Goal: Task Accomplishment & Management: Manage account settings

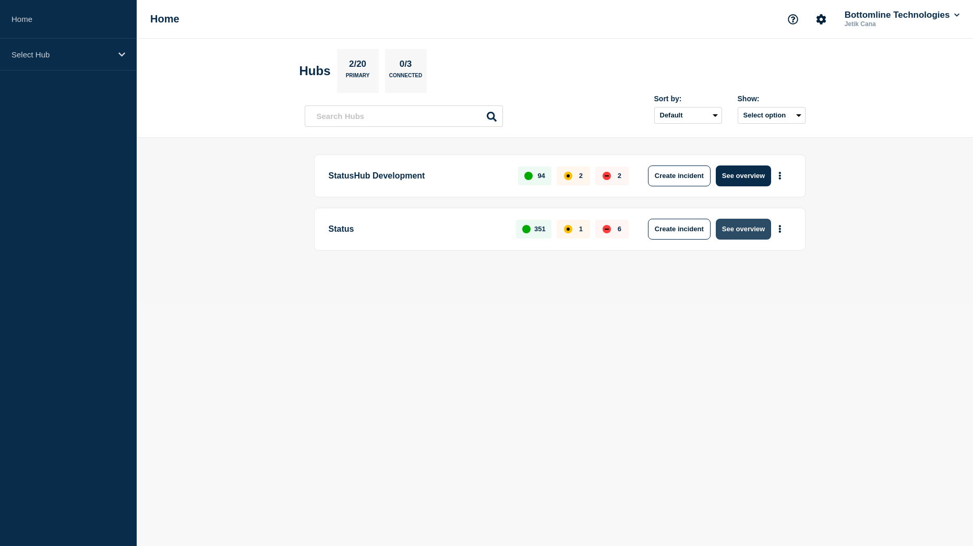
click at [731, 228] on button "See overview" at bounding box center [743, 229] width 55 height 21
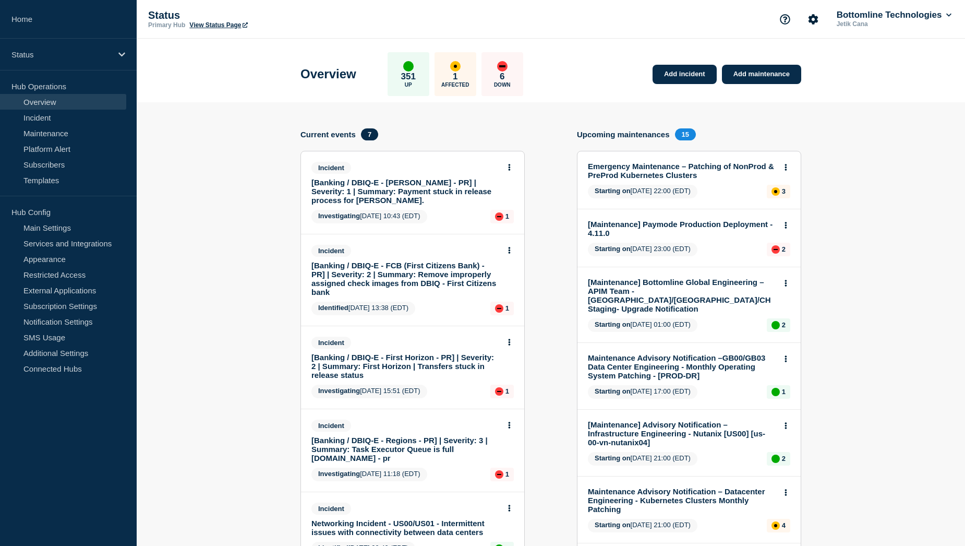
click at [436, 186] on link "[Banking / DBIQ-E - [PERSON_NAME] - PR] | Severity: 1 | Summary: Payment stuck …" at bounding box center [406, 191] width 188 height 27
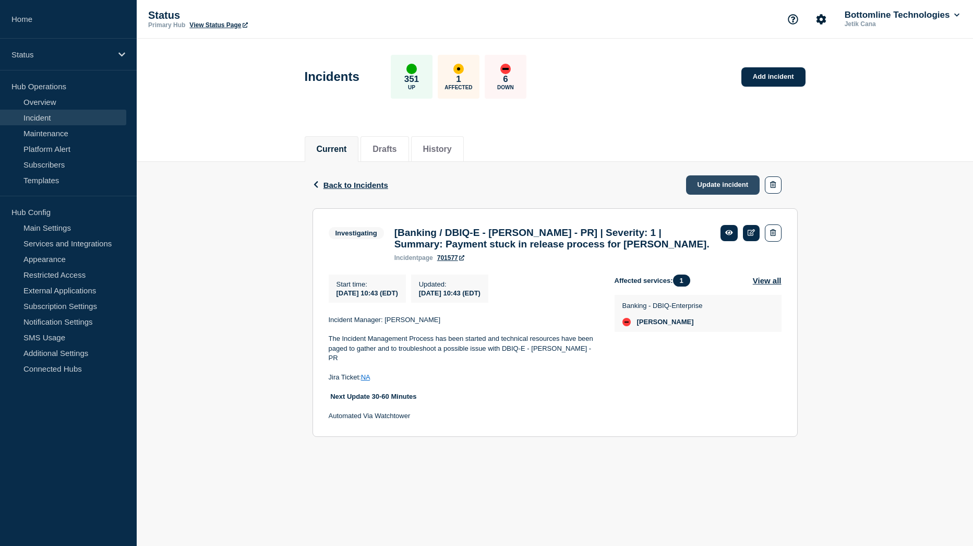
click at [697, 194] on link "Update incident" at bounding box center [723, 184] width 74 height 19
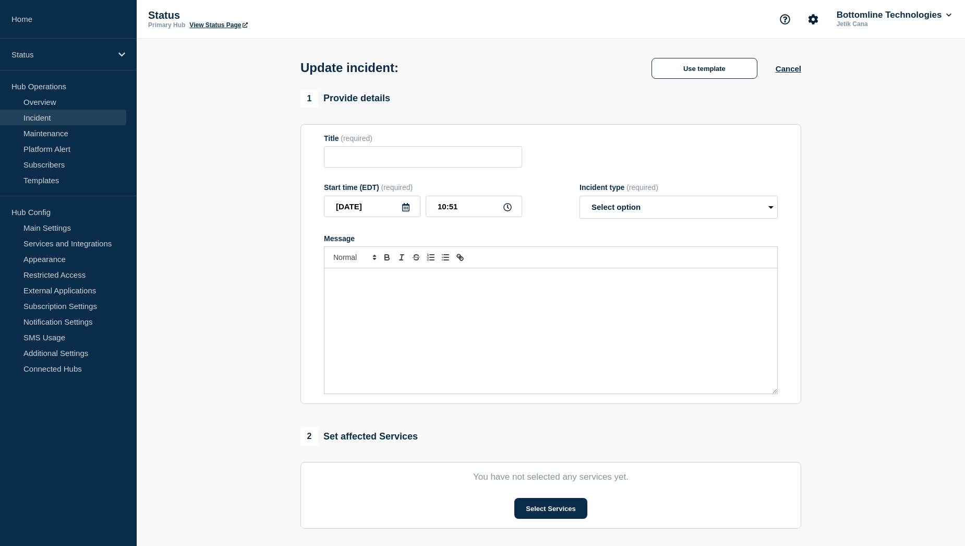
type input "[Banking / DBIQ-E - [PERSON_NAME] - PR] | Severity: 1 | Summary: Payment stuck …"
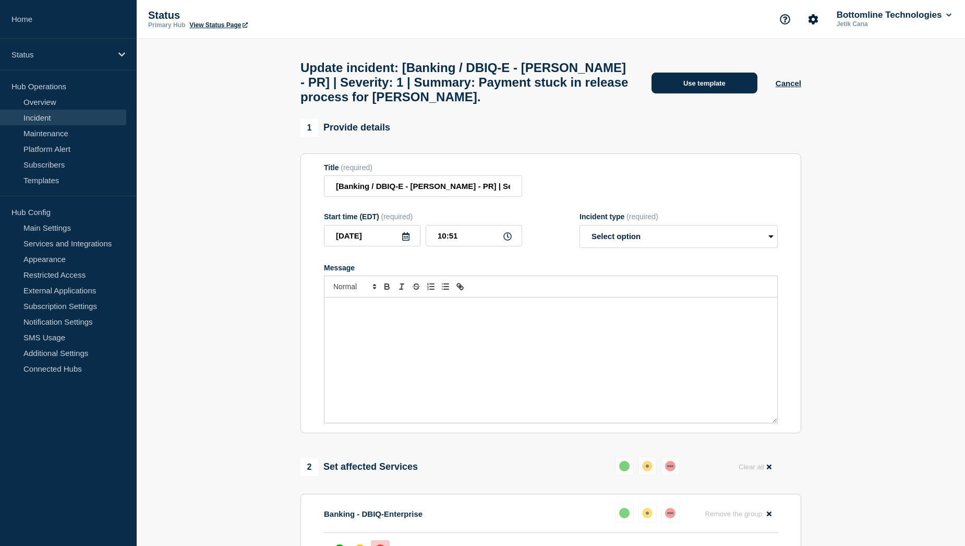
click at [715, 91] on button "Use template" at bounding box center [705, 83] width 106 height 21
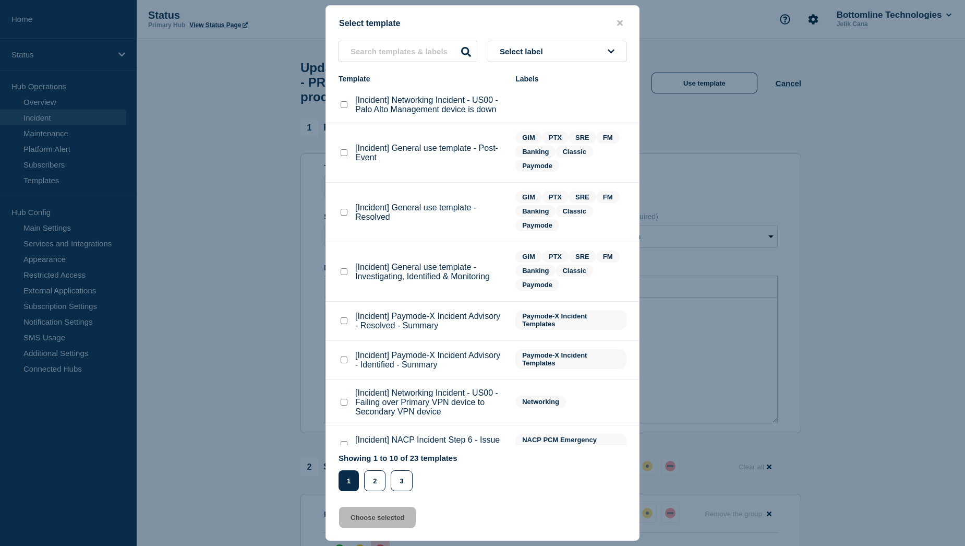
click at [343, 275] on checkbox"] "[Incident] General use template - Investigating, Identified & Monitoring checkb…" at bounding box center [344, 271] width 7 height 7
checkbox checkbox"] "true"
click at [388, 524] on button "Choose selected" at bounding box center [377, 517] width 77 height 21
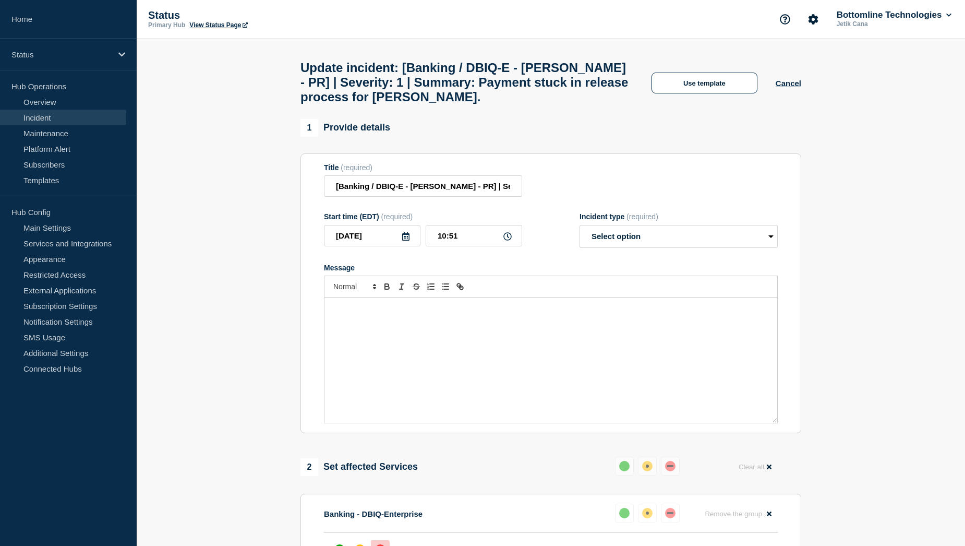
select select "investigating"
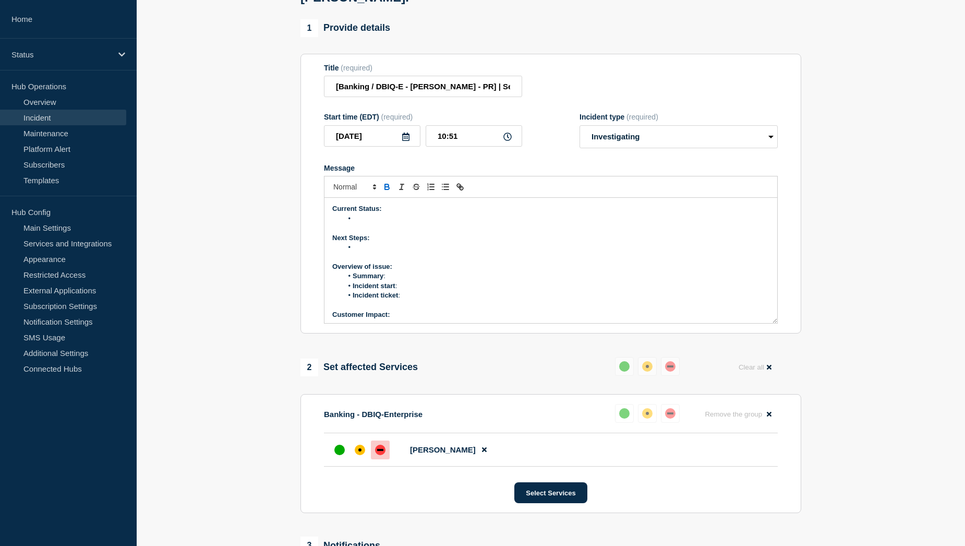
scroll to position [157, 0]
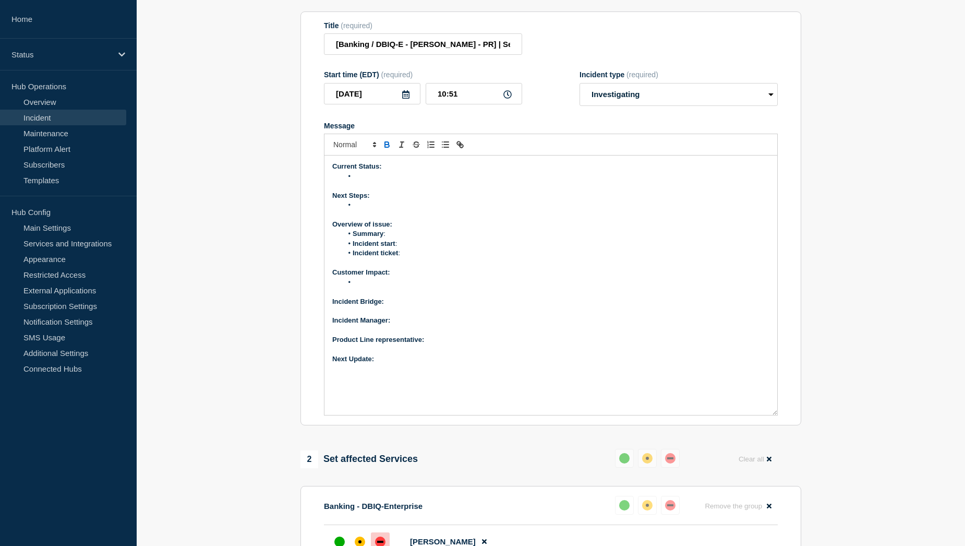
drag, startPoint x: 776, startPoint y: 288, endPoint x: 760, endPoint y: 422, distance: 135.0
click at [760, 415] on div "Current Status: Next Steps: Overview of issue: Summary : Incident start : Incid…" at bounding box center [551, 284] width 453 height 259
click at [420, 376] on div "Current Status: Next Steps: Overview of issue: Summary : Incident start : Incid…" at bounding box center [551, 284] width 453 height 259
click at [441, 344] on p "Product Line representative:" at bounding box center [550, 339] width 437 height 9
drag, startPoint x: 428, startPoint y: 353, endPoint x: 480, endPoint y: 353, distance: 52.2
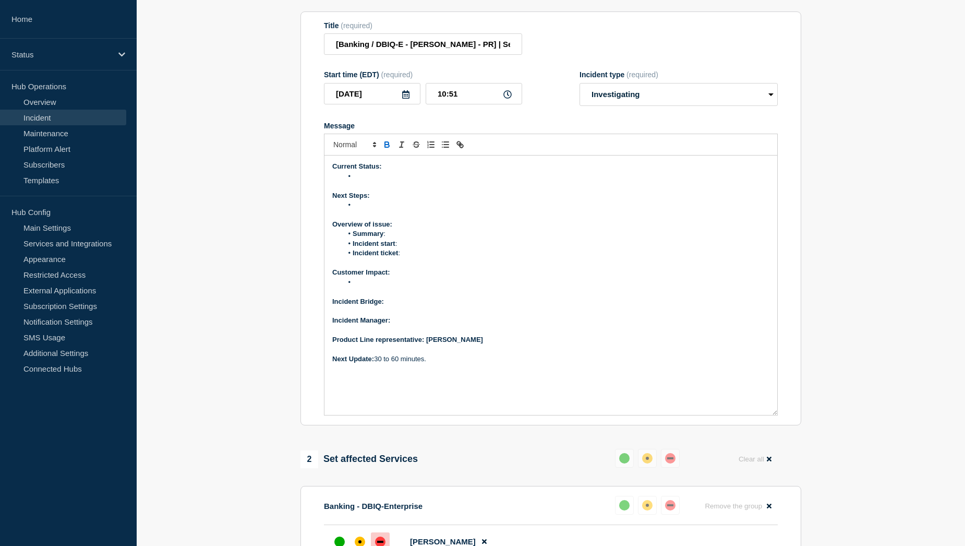
click at [480, 343] on strong "Product Line representative: Carissa Marzette" at bounding box center [407, 340] width 151 height 8
click at [480, 344] on p "Product Line representative: Carissa Marzette" at bounding box center [550, 339] width 437 height 9
click at [404, 325] on p "Incident Manager:" at bounding box center [550, 320] width 437 height 9
click at [412, 306] on p "Incident Bridge:" at bounding box center [550, 301] width 437 height 9
drag, startPoint x: 423, startPoint y: 312, endPoint x: 387, endPoint y: 309, distance: 35.6
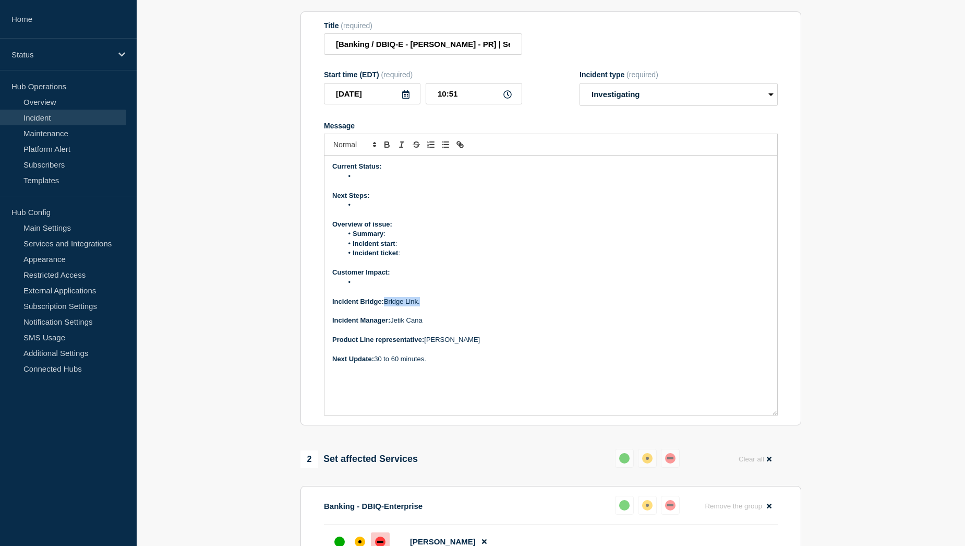
click at [387, 306] on p "Incident Bridge: Bridge Link." at bounding box center [550, 301] width 437 height 9
click at [458, 149] on icon "Toggle link" at bounding box center [460, 144] width 9 height 9
paste input "https://teams.microsoft.com/l/meetup-join/19%3ameeting_ODAxNTNjYzUtNmY5Ny00NmFh…"
click at [471, 324] on link at bounding box center [466, 320] width 24 height 8
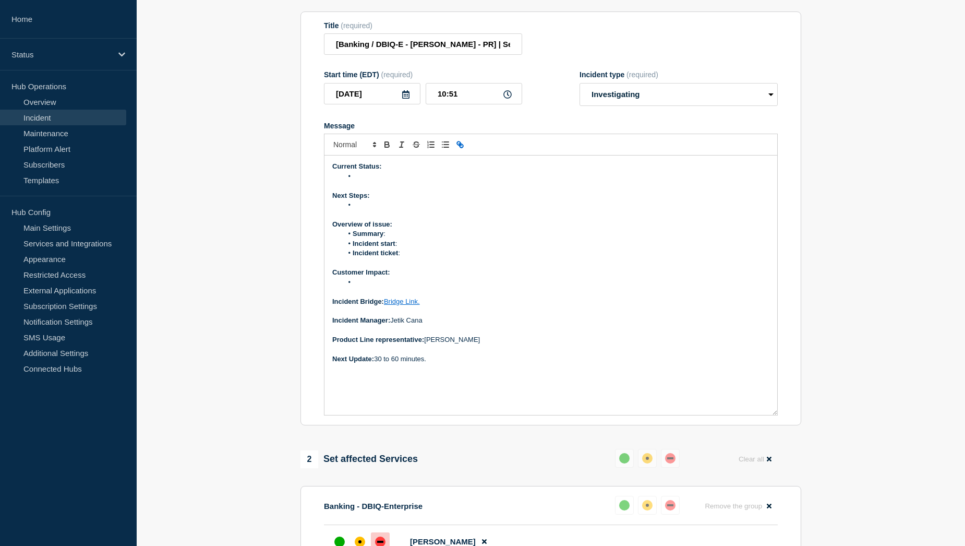
click at [373, 287] on li "Message" at bounding box center [556, 282] width 427 height 9
click at [390, 181] on li "Message" at bounding box center [556, 176] width 427 height 9
click at [513, 181] on li "Multiple payments are stuck in the release process." at bounding box center [556, 176] width 427 height 9
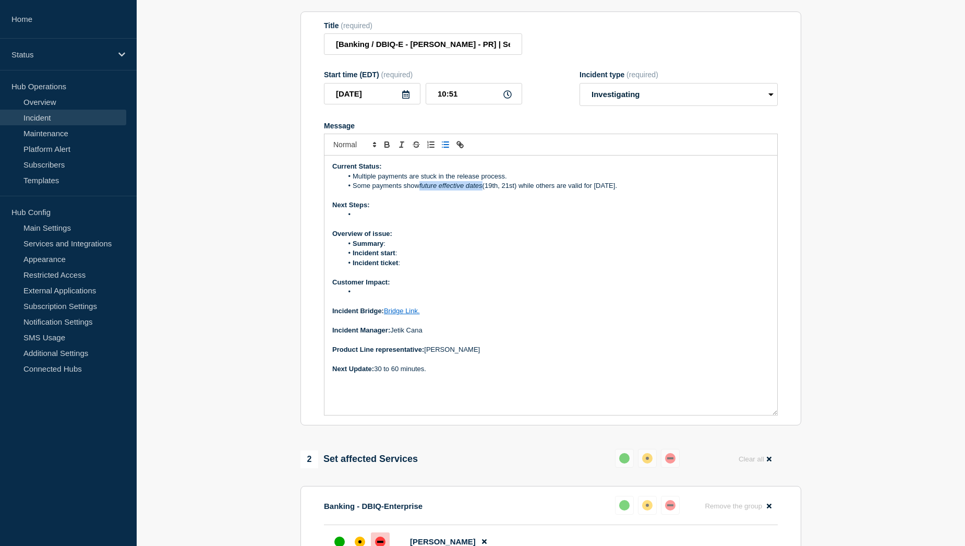
drag, startPoint x: 421, startPoint y: 196, endPoint x: 483, endPoint y: 198, distance: 62.6
click at [483, 190] on li "Some payments show future effective dates (19th, 21st) while others are valid f…" at bounding box center [556, 185] width 427 height 9
click at [421, 190] on li "Some payments showfuture effective dates (19th, 21st) while others are valid fo…" at bounding box center [556, 185] width 427 height 9
click at [627, 190] on li "Some payments show future effective dates (19th, 21st) while others are valid f…" at bounding box center [556, 185] width 427 height 9
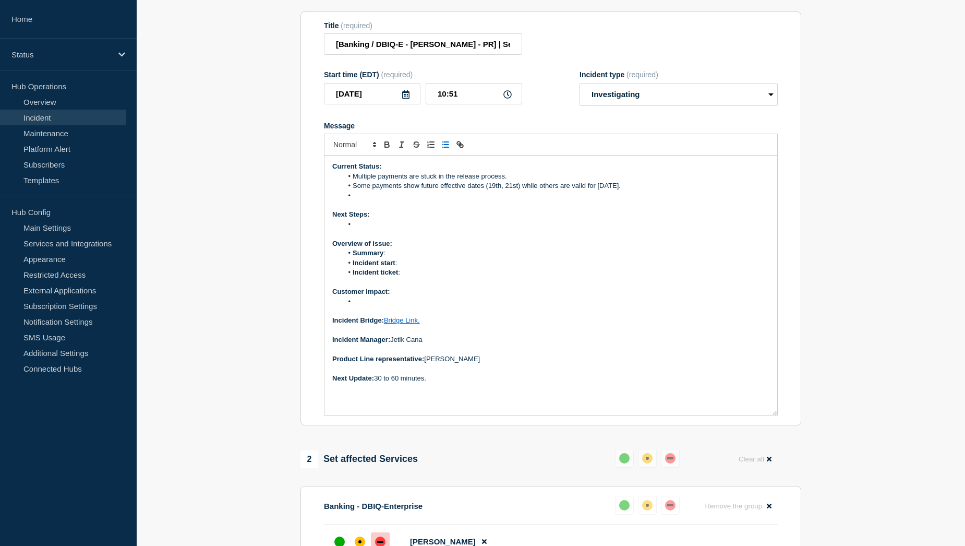
click at [375, 200] on li "Message" at bounding box center [556, 195] width 427 height 9
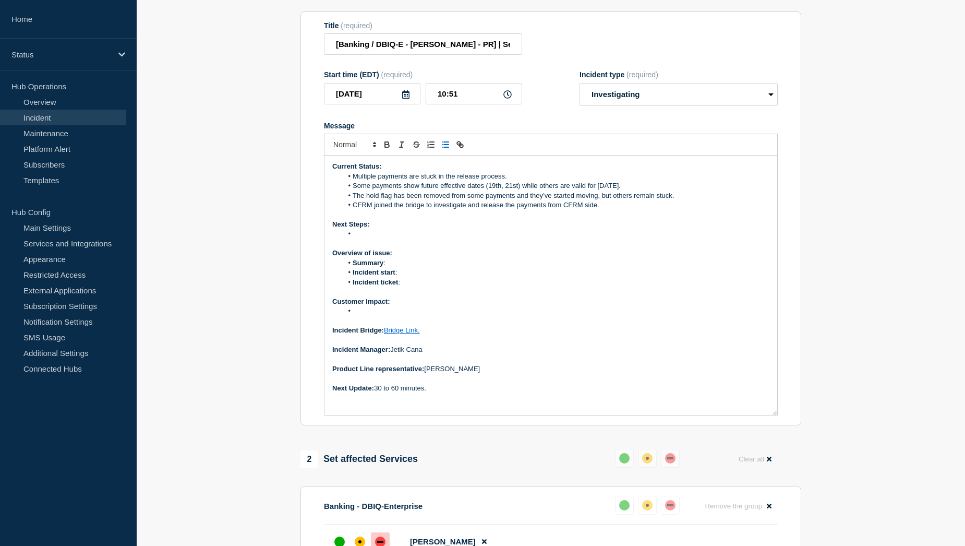
click at [613, 210] on li "CFRM joined the bridge to investigate and release the payments from CFRM side." at bounding box center [556, 204] width 427 height 9
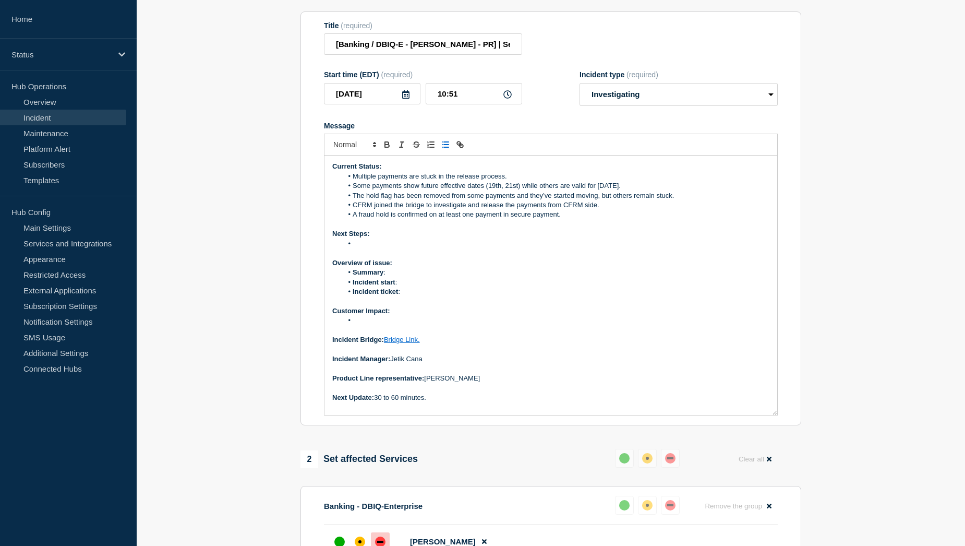
click at [513, 219] on li "A fraud hold is confirmed on at least one payment in secure payment." at bounding box center [556, 214] width 427 height 9
click at [395, 248] on li "Message" at bounding box center [556, 243] width 427 height 9
click at [540, 248] on li "Awaiting response back from the Bank with more information." at bounding box center [556, 243] width 427 height 9
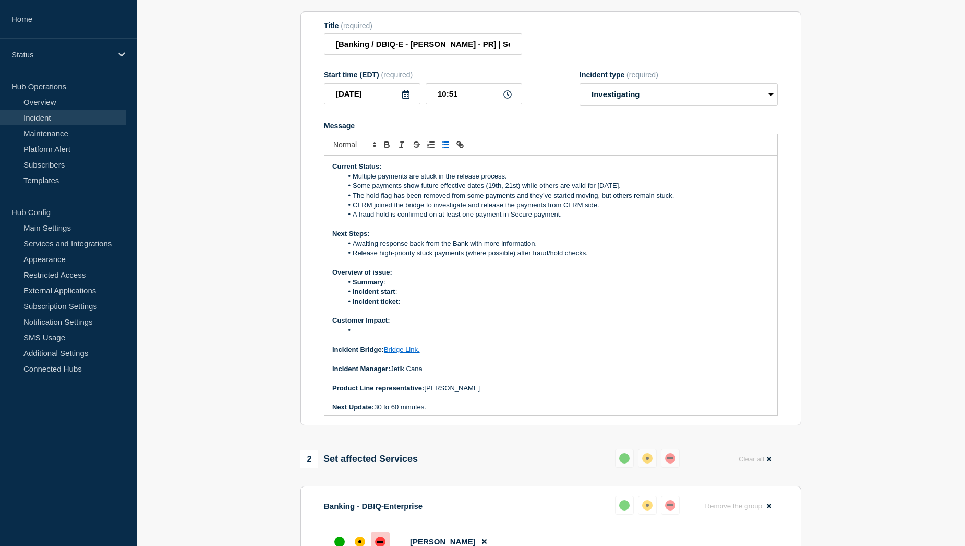
click at [370, 335] on li "Message" at bounding box center [556, 330] width 427 height 9
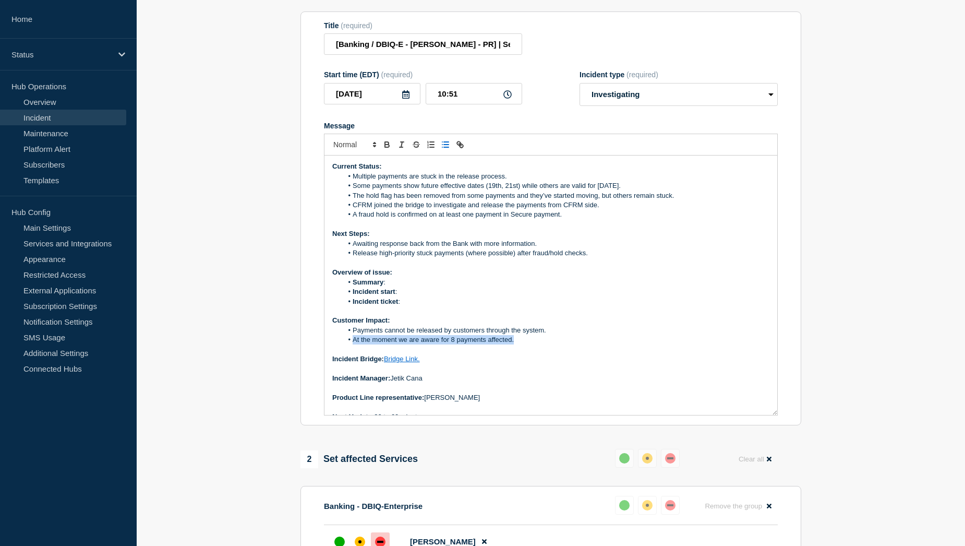
drag, startPoint x: 354, startPoint y: 350, endPoint x: 518, endPoint y: 348, distance: 163.9
click at [518, 344] on li "At the moment we are aware for 8 payments affected." at bounding box center [556, 339] width 427 height 9
copy li "At the moment we are aware for 8 payments affected."
click at [517, 364] on p "Incident Bridge: Bridge Link." at bounding box center [550, 358] width 437 height 9
drag, startPoint x: 516, startPoint y: 349, endPoint x: 354, endPoint y: 353, distance: 161.8
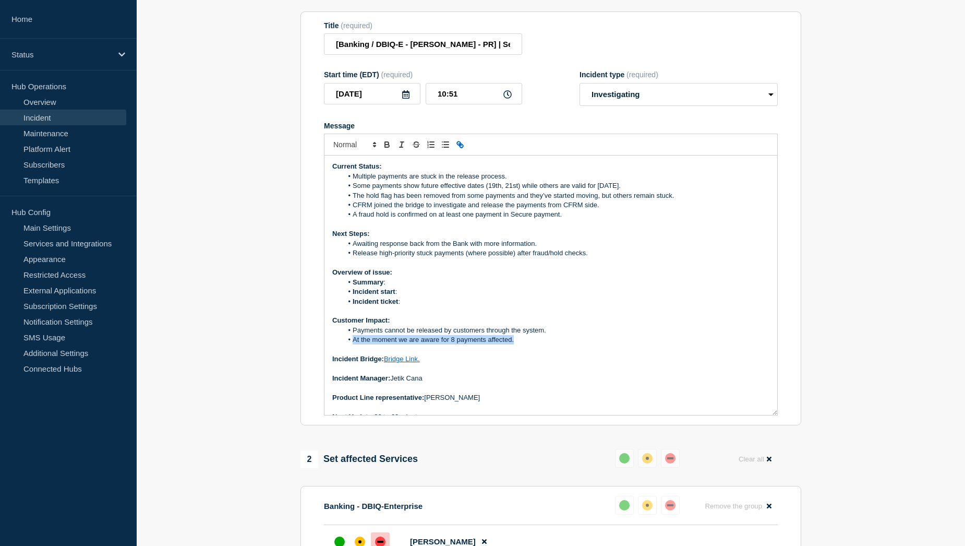
click at [354, 344] on li "At the moment we are aware for 8 payments affected." at bounding box center [556, 339] width 427 height 9
click at [405, 306] on li "Incident ticket :" at bounding box center [556, 301] width 427 height 9
drag, startPoint x: 436, startPoint y: 310, endPoint x: 404, endPoint y: 310, distance: 31.3
click at [404, 306] on li "Incident ticket : WT-57903" at bounding box center [556, 301] width 427 height 9
click at [458, 149] on icon "Toggle link" at bounding box center [460, 144] width 9 height 9
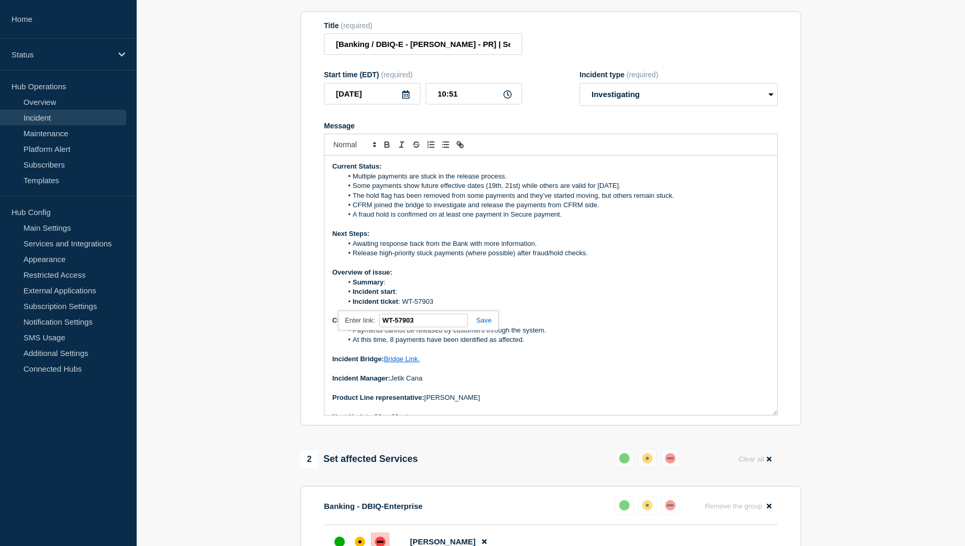
paste input "https://jira.bottomline.tech/browse/"
type input "https://jira.bottomline.tech/browse/WT-57903"
click at [485, 324] on link at bounding box center [480, 320] width 24 height 8
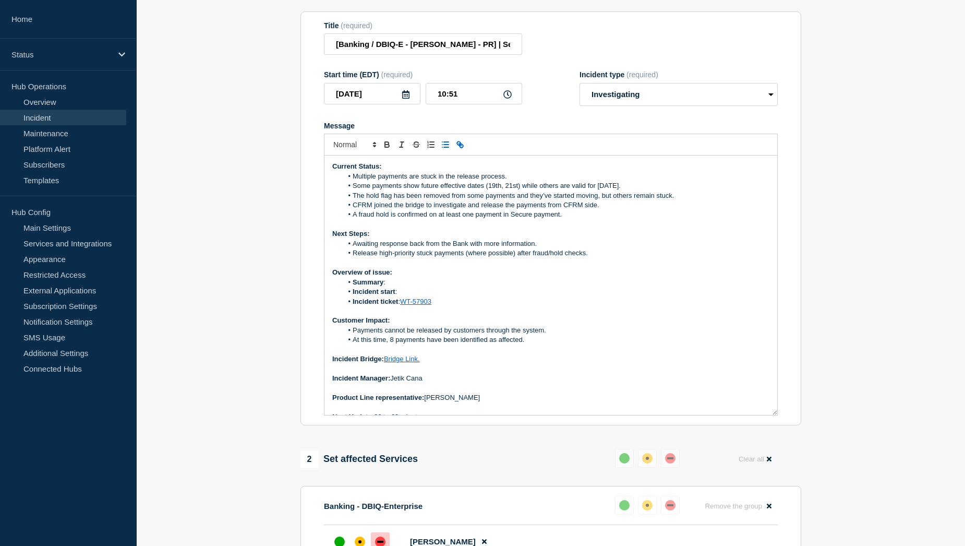
click at [408, 296] on li "Incident start :" at bounding box center [556, 291] width 427 height 9
drag, startPoint x: 445, startPoint y: 300, endPoint x: 401, endPoint y: 297, distance: 44.4
click at [401, 296] on li "Incident start : 10:01 AM EST" at bounding box center [556, 291] width 427 height 9
click at [393, 287] on li "Summary :" at bounding box center [556, 282] width 427 height 9
click at [403, 287] on li "Summary :" at bounding box center [556, 282] width 427 height 9
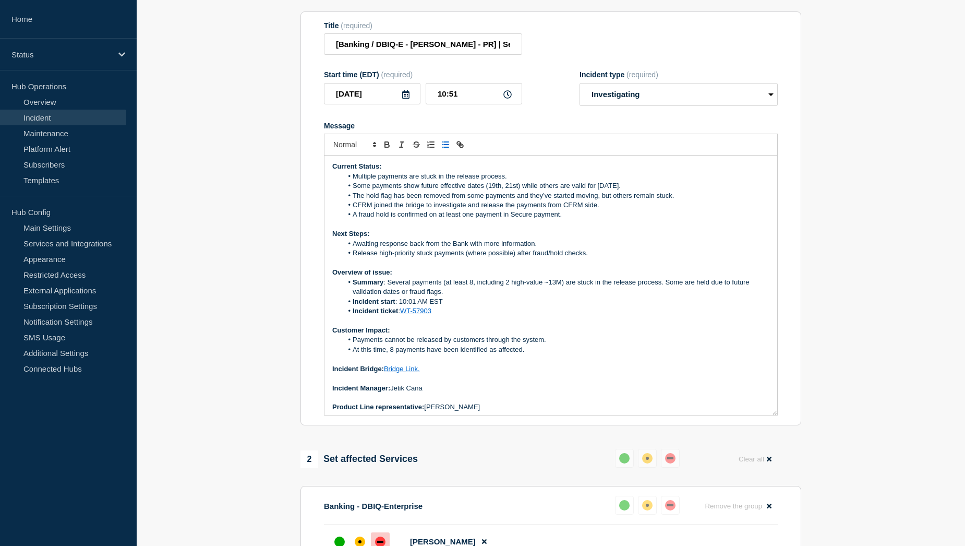
click at [566, 292] on li "Summary : Several payments (at least 8, including 2 high-value ~13M) are stuck …" at bounding box center [556, 287] width 427 height 19
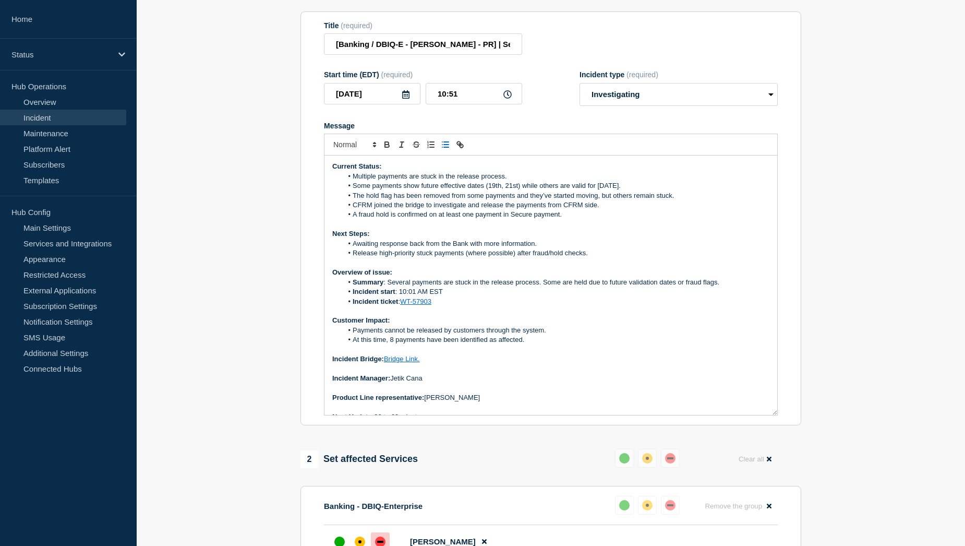
click at [720, 287] on li "Summary : Several payments are stuck in the release process. Some are held due …" at bounding box center [556, 282] width 427 height 9
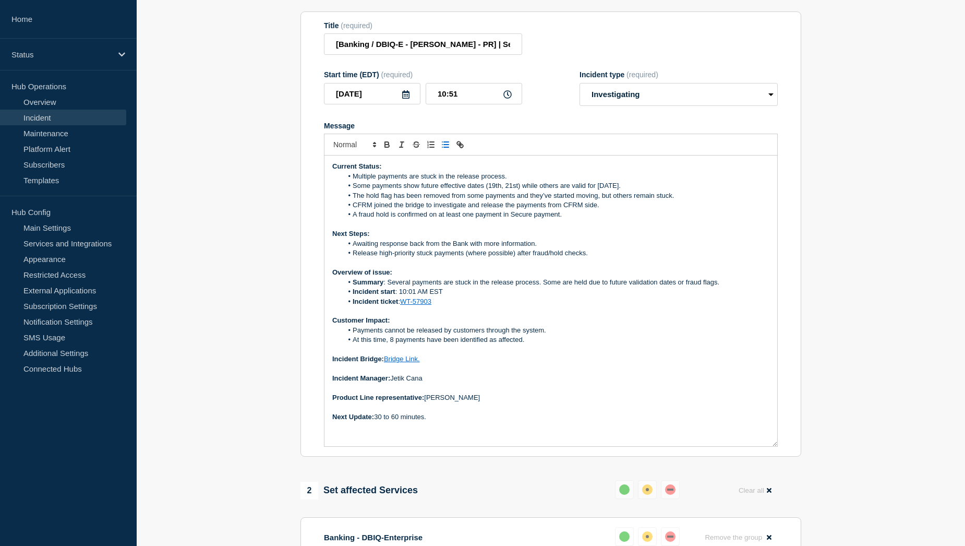
drag, startPoint x: 771, startPoint y: 422, endPoint x: 765, endPoint y: 451, distance: 29.8
click at [768, 446] on div "Current Status: Multiple payments are stuck in the release process. Some paymen…" at bounding box center [551, 300] width 453 height 291
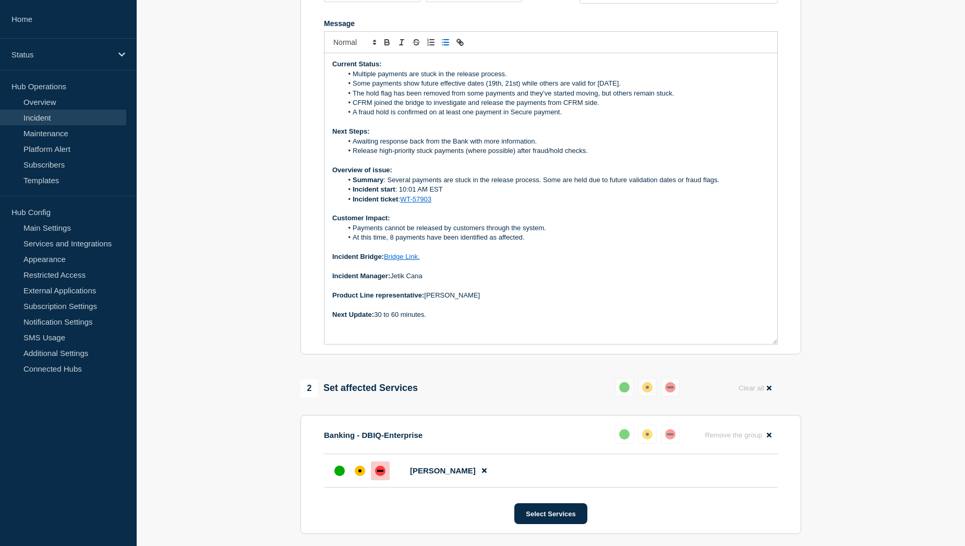
scroll to position [313, 0]
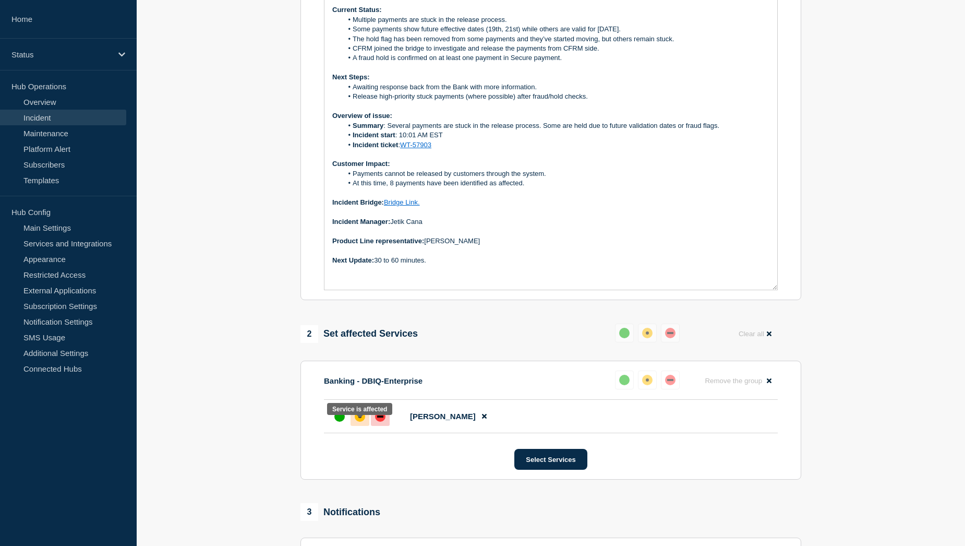
click at [355, 426] on div at bounding box center [360, 416] width 19 height 19
click at [253, 434] on section "1 Provide details Title (required) [Banking / DBIQ-E - Fulton - PR] | Severity:…" at bounding box center [551, 272] width 829 height 902
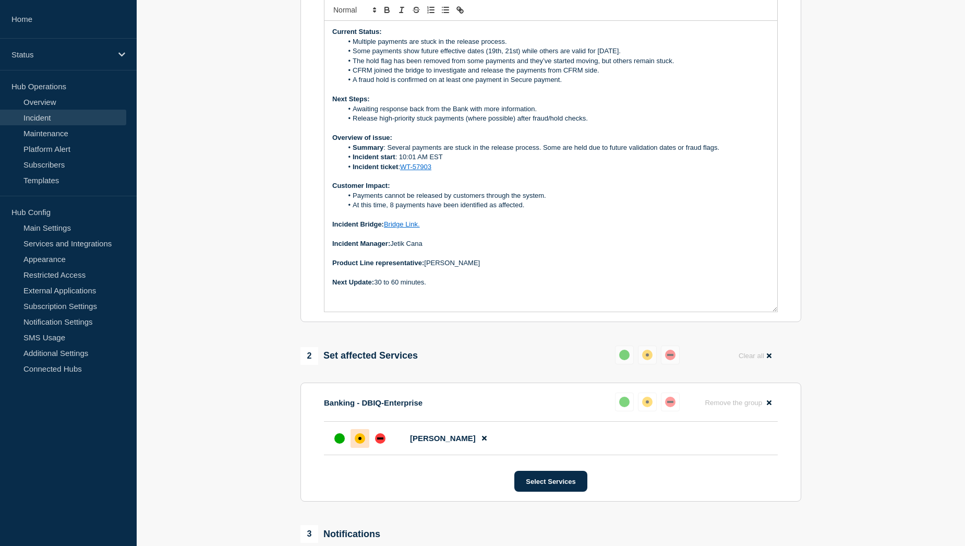
scroll to position [261, 0]
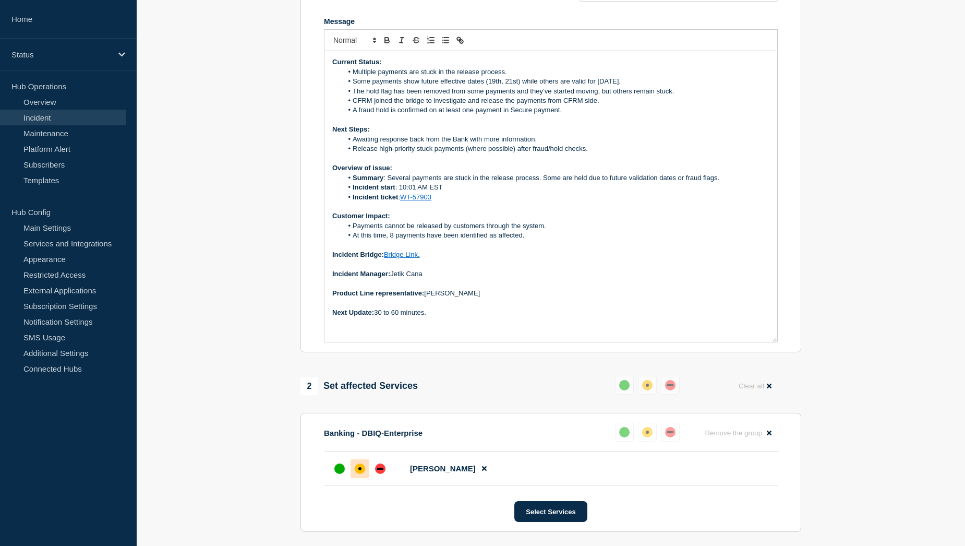
click at [593, 153] on li "Release high-priority stuck payments (where possible) after fraud/hold checks." at bounding box center [556, 148] width 427 height 9
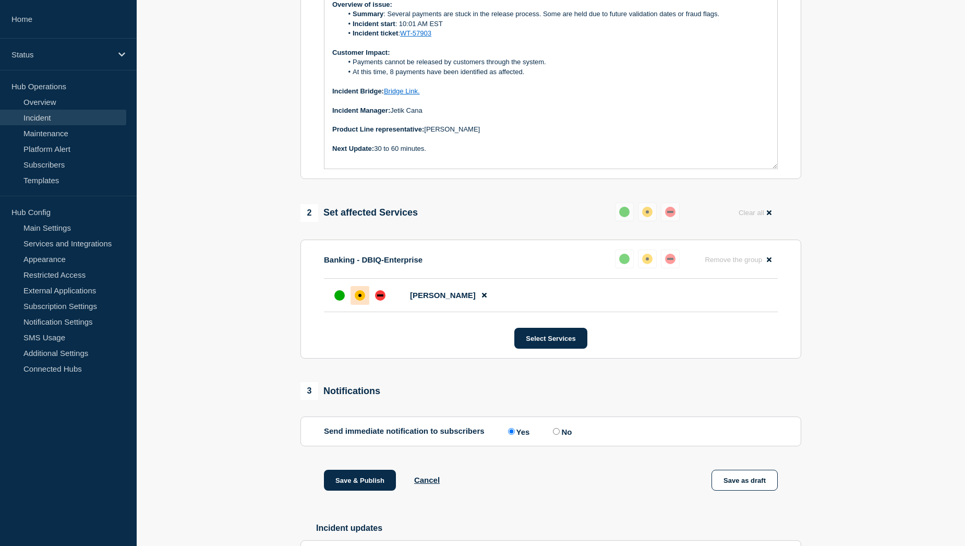
scroll to position [417, 0]
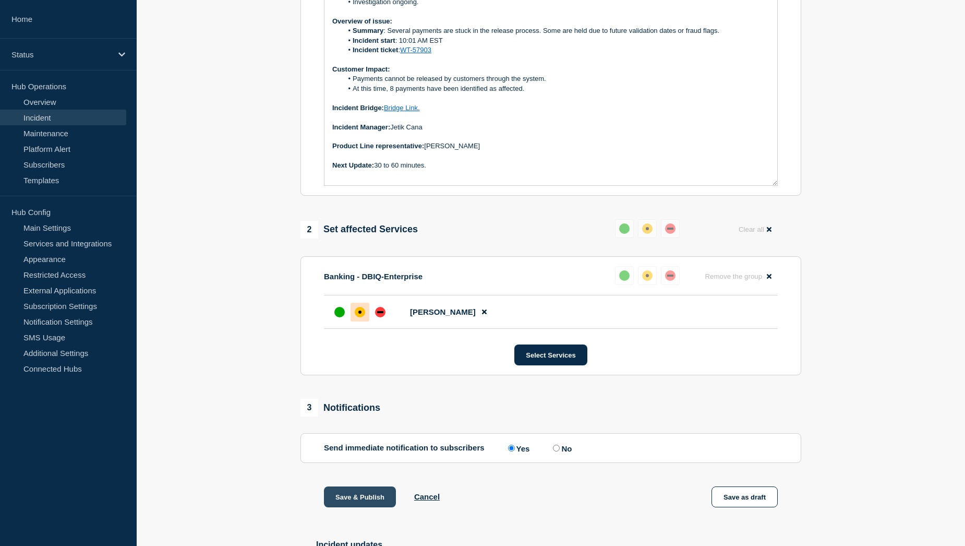
click at [345, 504] on button "Save & Publish" at bounding box center [360, 496] width 72 height 21
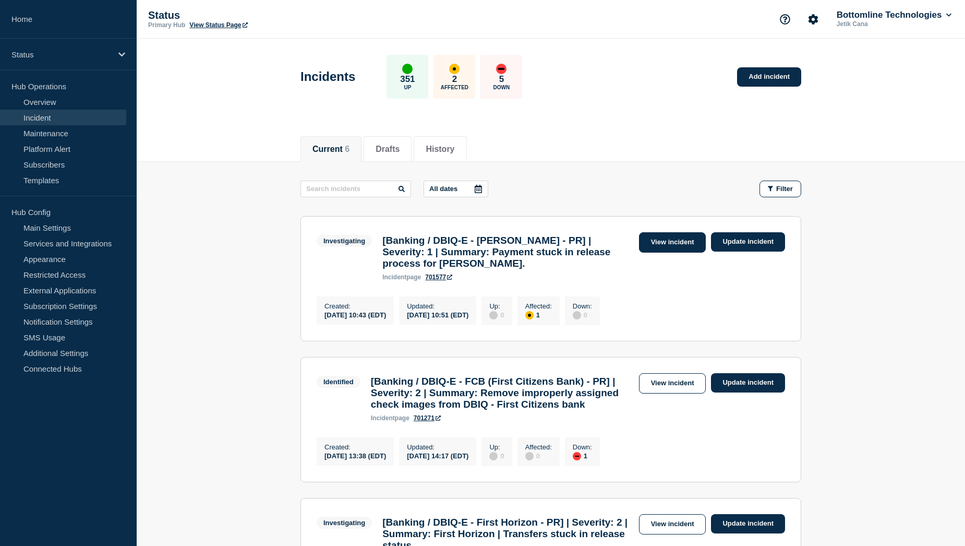
click at [653, 245] on link "View incident" at bounding box center [672, 242] width 67 height 20
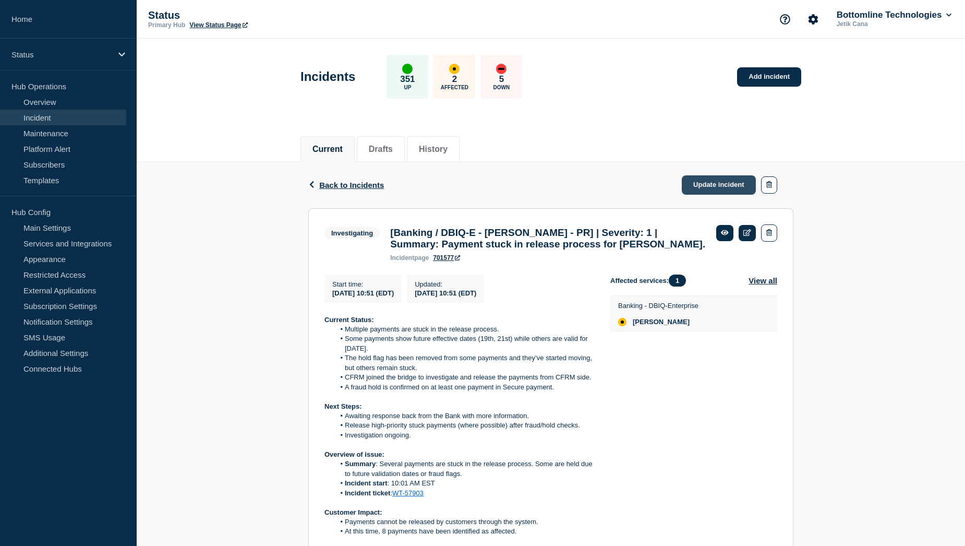
click at [734, 178] on link "Update incident" at bounding box center [719, 184] width 74 height 19
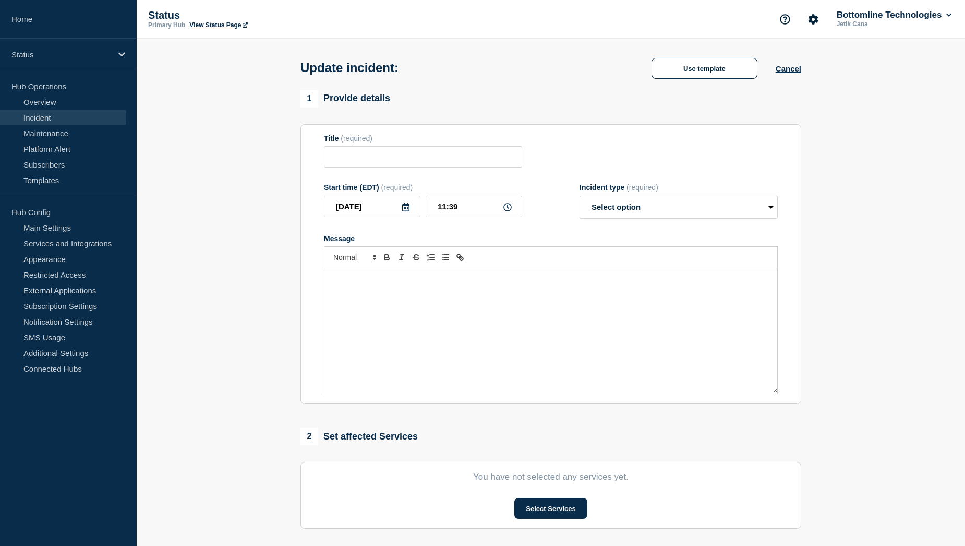
type input "[Banking / DBIQ-E - [PERSON_NAME] - PR] | Severity: 1 | Summary: Payment stuck …"
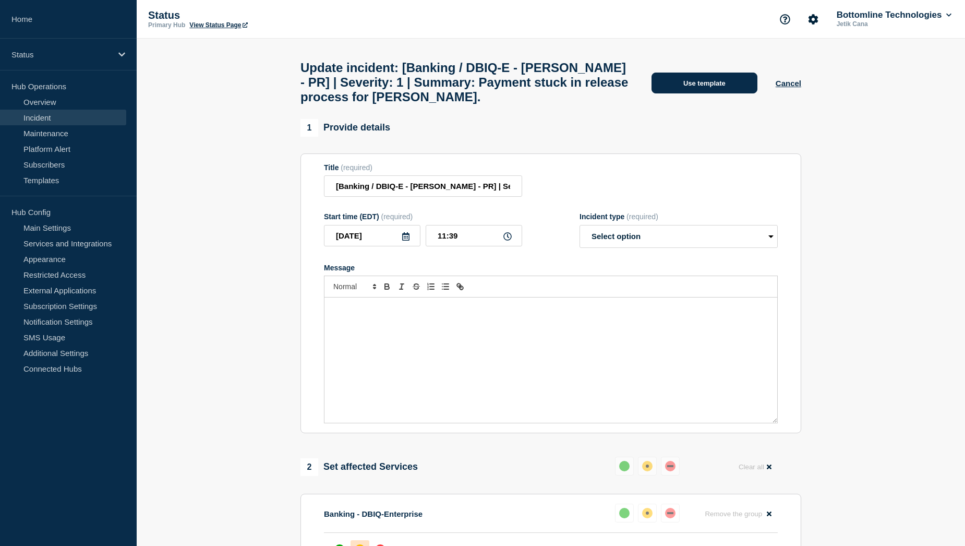
click at [713, 89] on button "Use template" at bounding box center [705, 83] width 106 height 21
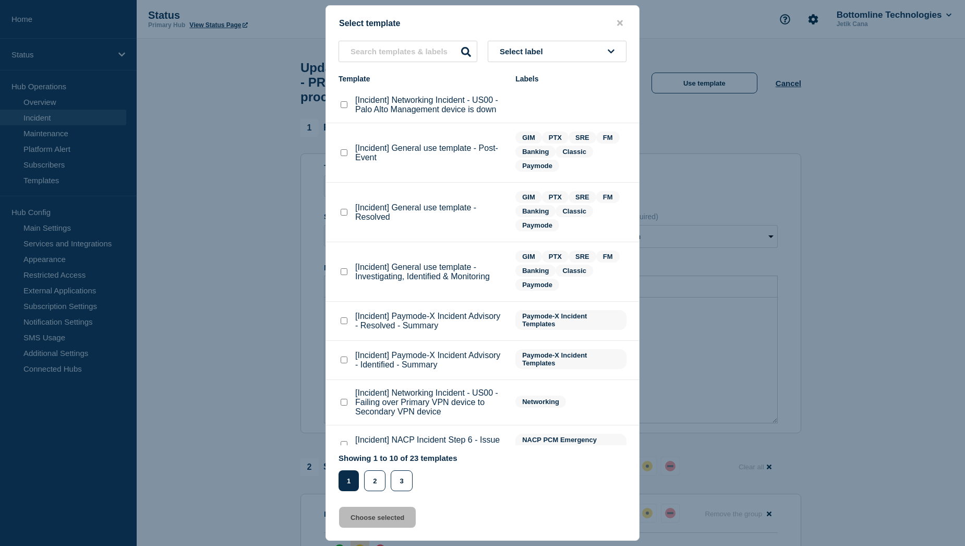
click at [344, 213] on checkbox"] "[Incident] General use template - Resolved checkbox" at bounding box center [344, 212] width 7 height 7
checkbox checkbox"] "true"
click at [387, 519] on button "Choose selected" at bounding box center [377, 517] width 77 height 21
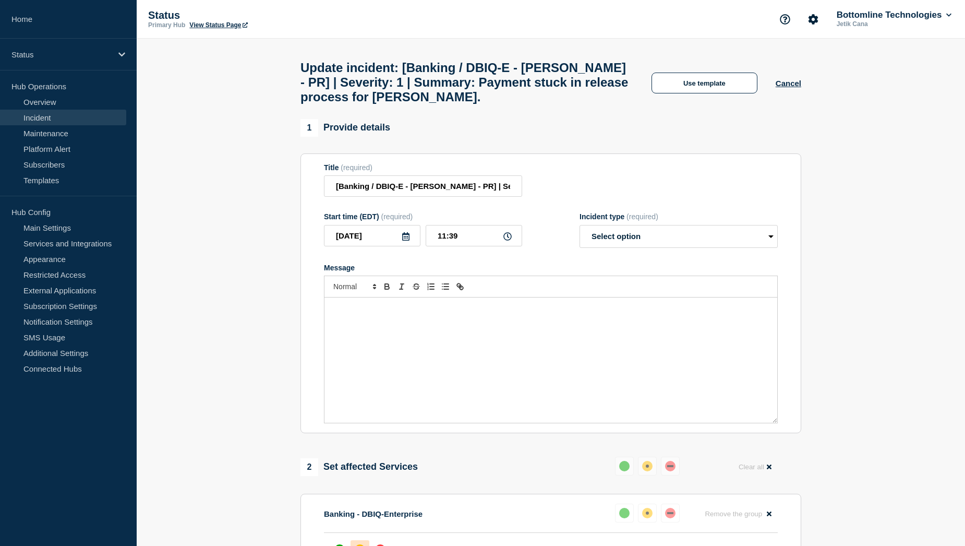
select select "resolved"
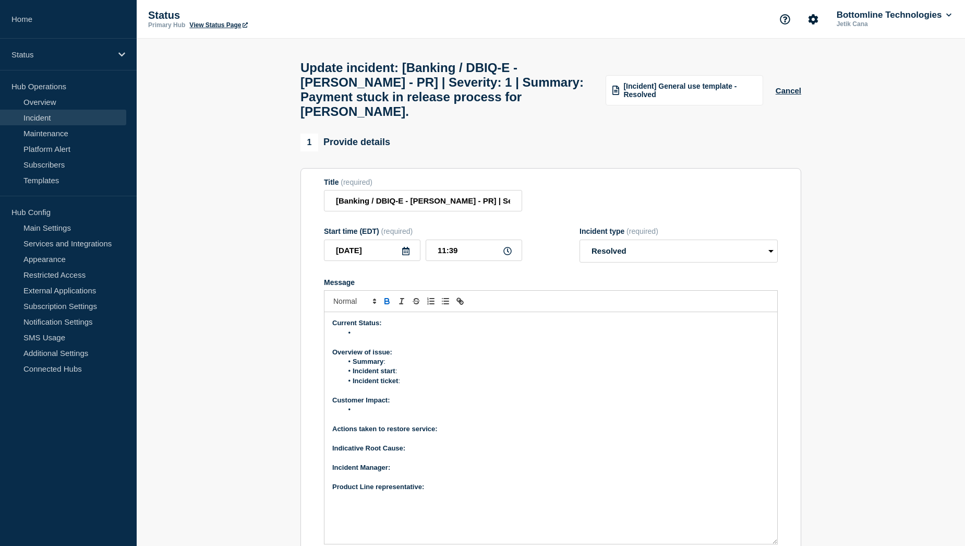
drag, startPoint x: 772, startPoint y: 444, endPoint x: 795, endPoint y: 550, distance: 108.9
click at [795, 545] on html "Home Status Hub Operations Overview Incident Maintenance Platform Alert Subscri…" at bounding box center [482, 273] width 965 height 546
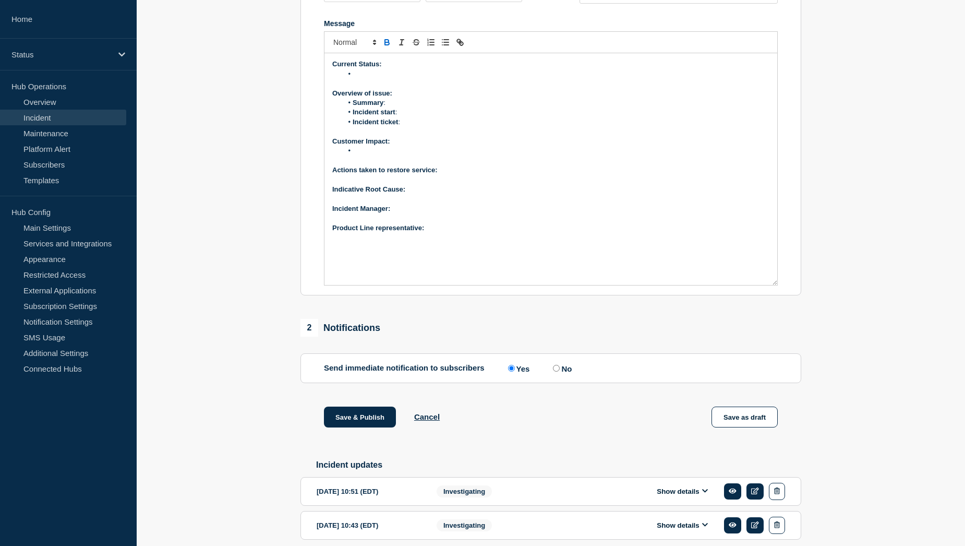
scroll to position [261, 0]
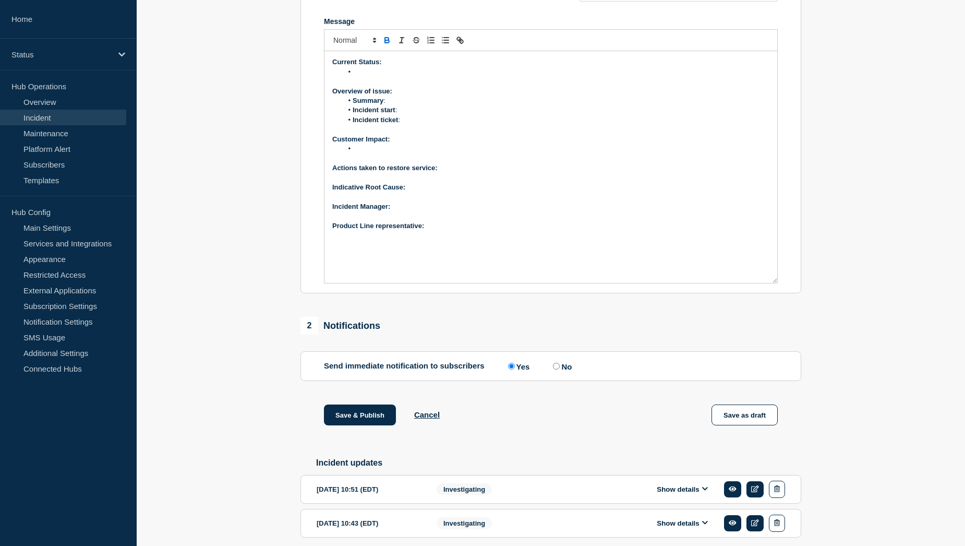
click at [378, 77] on li "Message" at bounding box center [556, 71] width 427 height 9
click at [433, 77] on li "Issue has been resolved." at bounding box center [556, 71] width 427 height 9
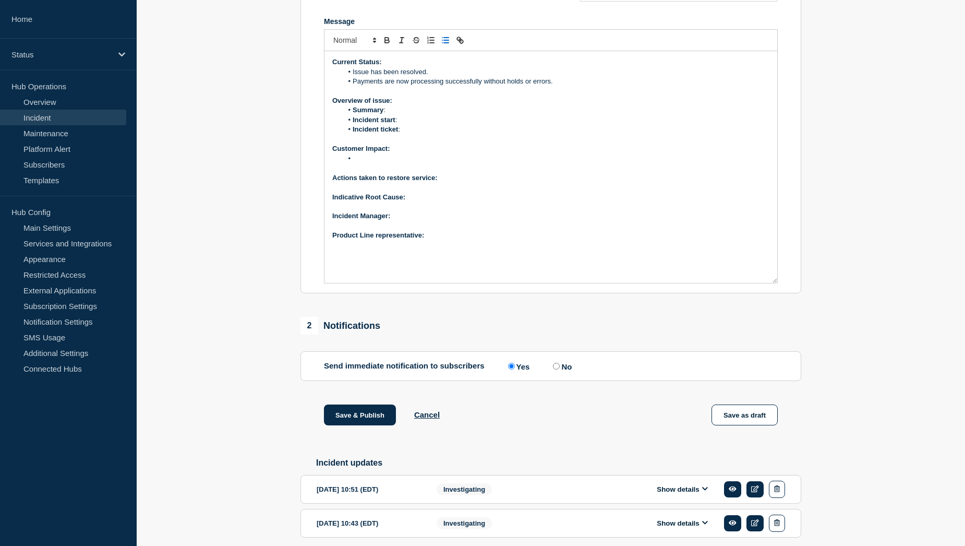
click at [562, 86] on li "Payments are now processing successfully without holds or errors." at bounding box center [556, 81] width 427 height 9
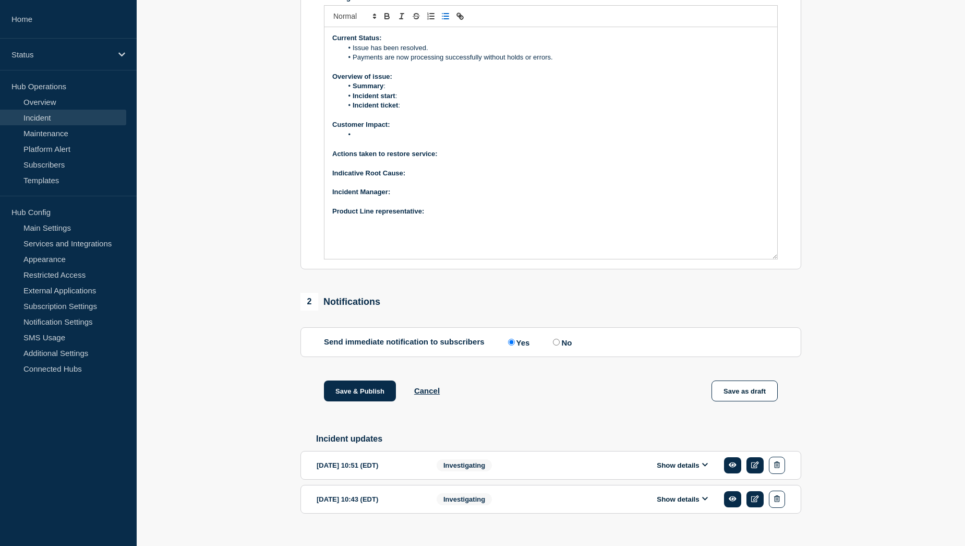
scroll to position [314, 0]
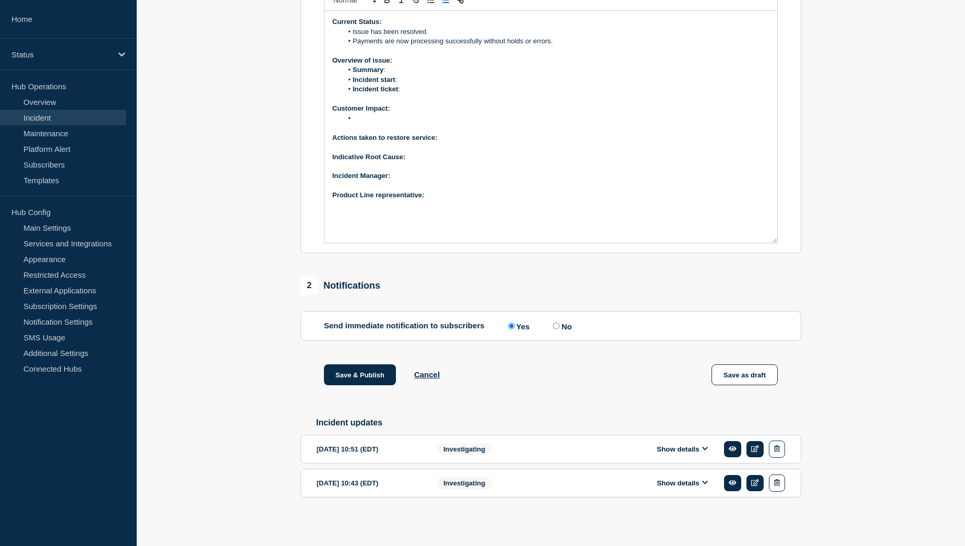
click at [668, 455] on div "Show details" at bounding box center [685, 448] width 200 height 17
click at [674, 448] on button "Show details" at bounding box center [682, 449] width 57 height 9
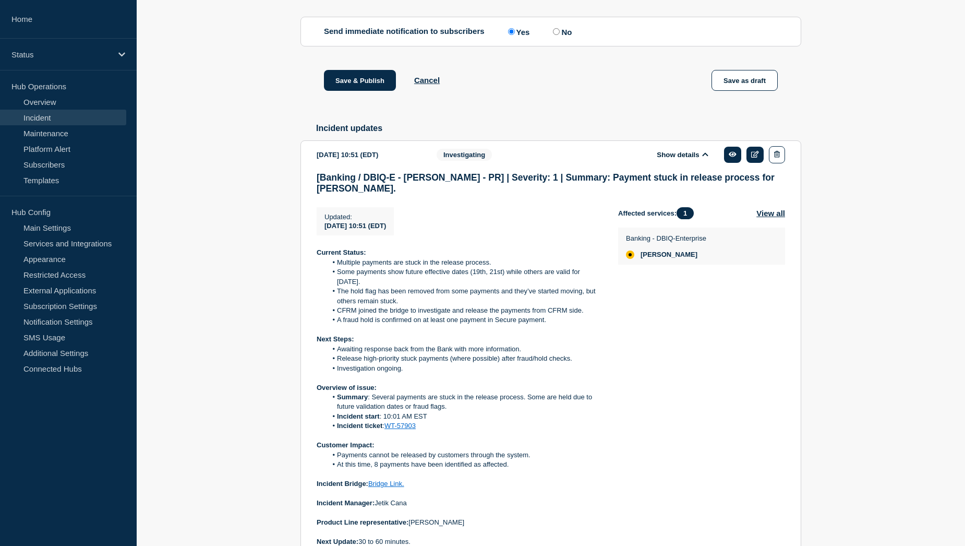
scroll to position [627, 0]
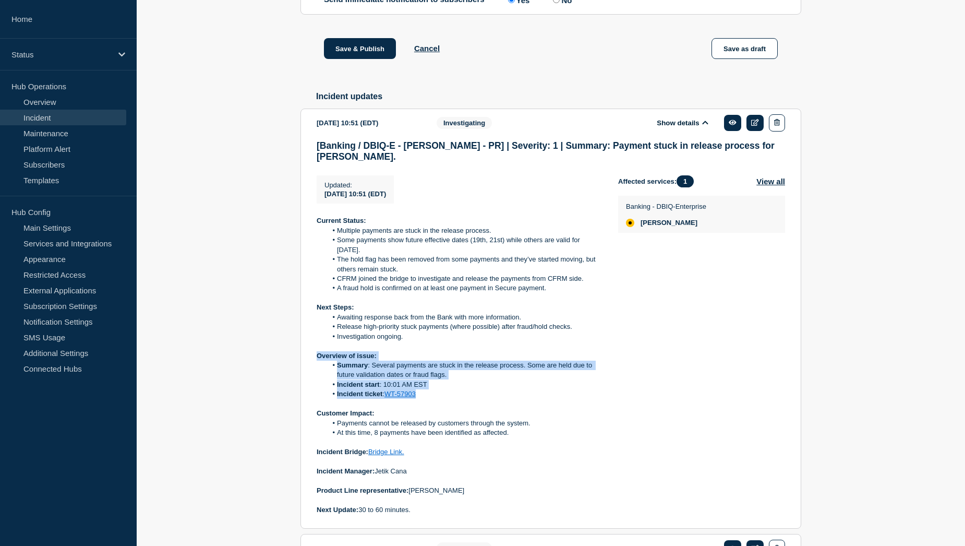
drag, startPoint x: 317, startPoint y: 346, endPoint x: 441, endPoint y: 391, distance: 131.6
click at [441, 391] on div "Current Status: Multiple payments are stuck in the release process. Some paymen…" at bounding box center [459, 365] width 285 height 298
copy div "Overview of issue: Summary : Several payments are stuck in the release process.…"
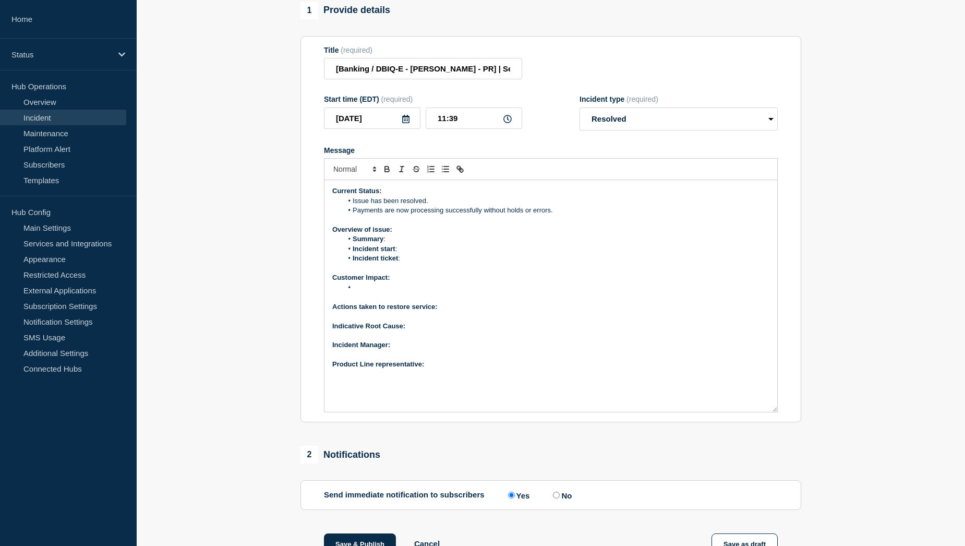
scroll to position [53, 0]
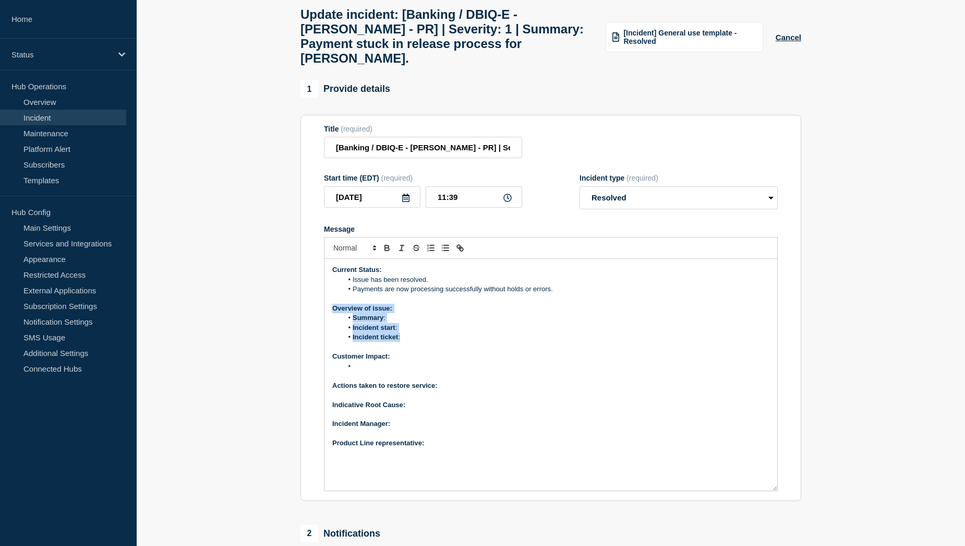
drag, startPoint x: 332, startPoint y: 318, endPoint x: 405, endPoint y: 348, distance: 78.2
click at [405, 348] on div "Current Status: Issue has been resolved. Payments are now processing successful…" at bounding box center [551, 375] width 453 height 232
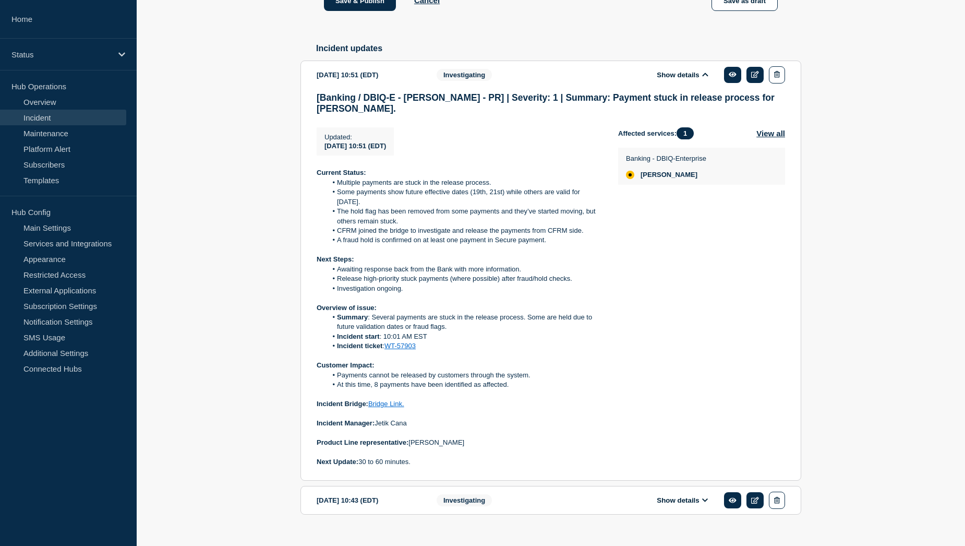
scroll to position [679, 0]
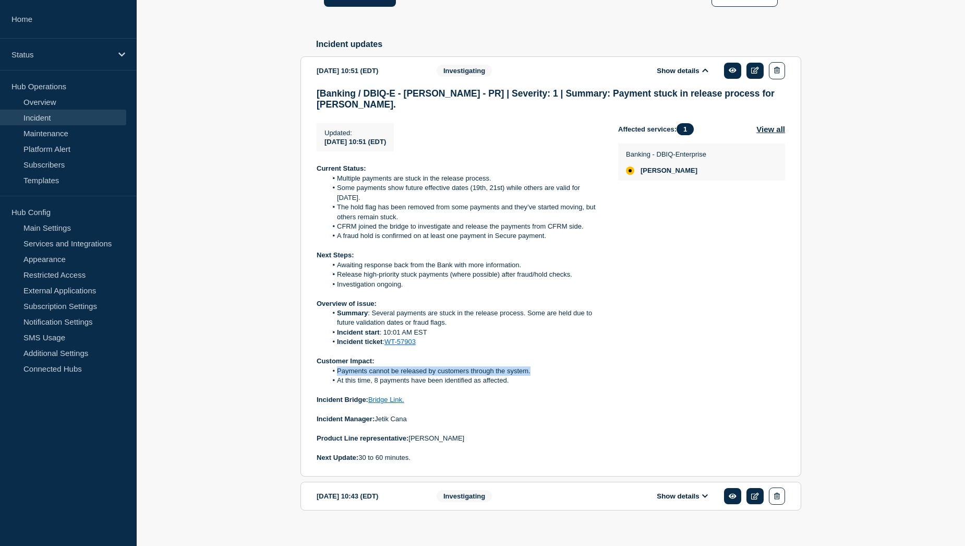
drag, startPoint x: 336, startPoint y: 364, endPoint x: 531, endPoint y: 364, distance: 195.1
click at [531, 366] on li "Payments cannot be released by customers through the system." at bounding box center [464, 370] width 275 height 9
copy li "Payments cannot be released by customers through the system."
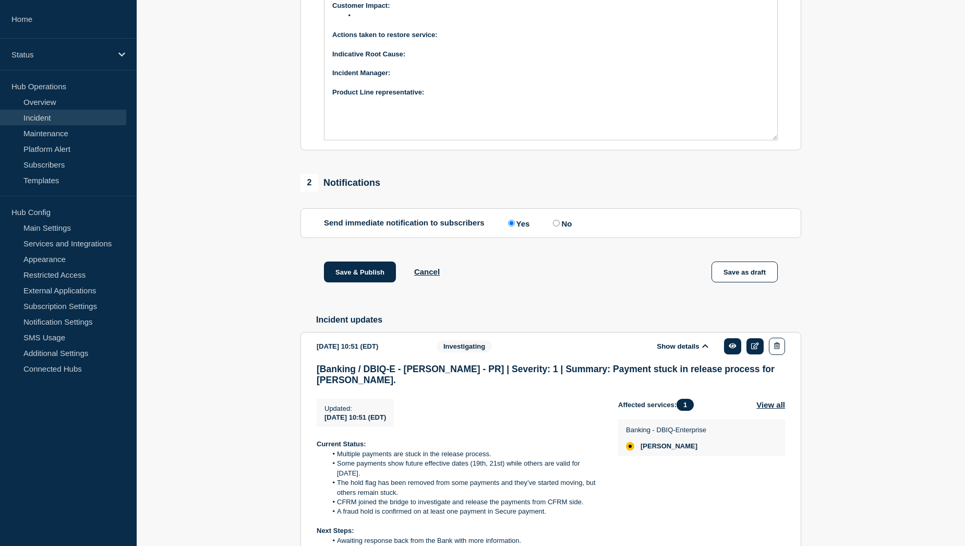
scroll to position [314, 0]
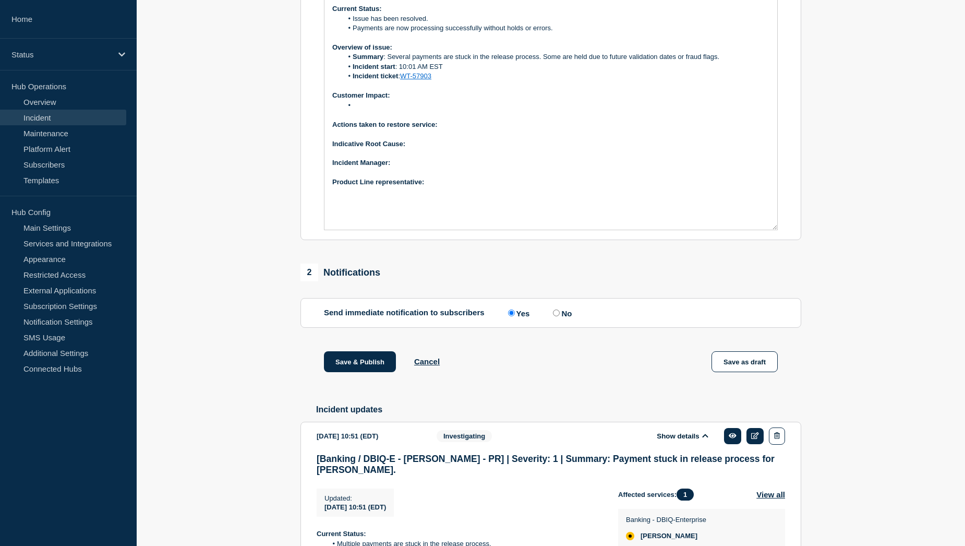
click at [394, 110] on li "Message" at bounding box center [556, 105] width 427 height 9
paste div "Message"
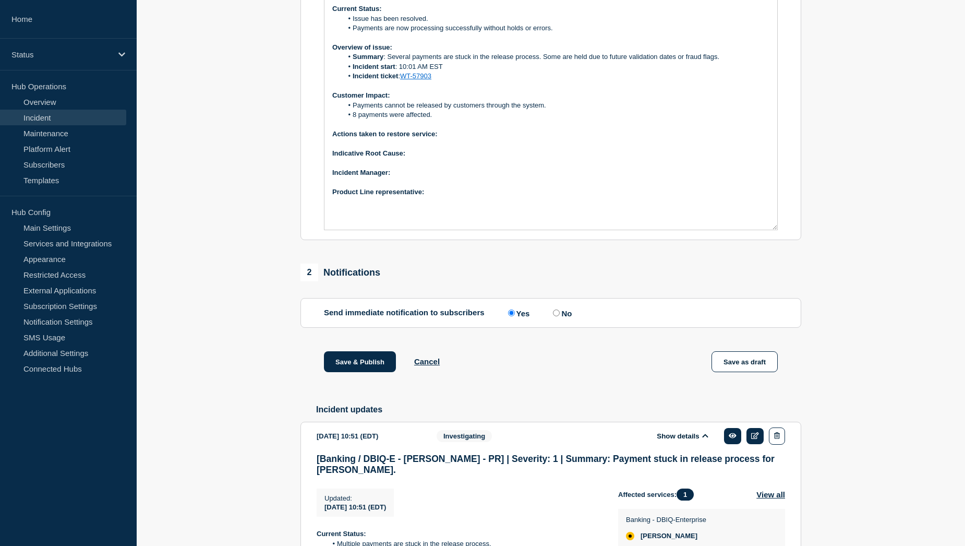
click at [457, 139] on p "Actions taken to restore service:" at bounding box center [550, 133] width 437 height 9
click at [468, 139] on p "Actions taken to restore service:" at bounding box center [550, 133] width 437 height 9
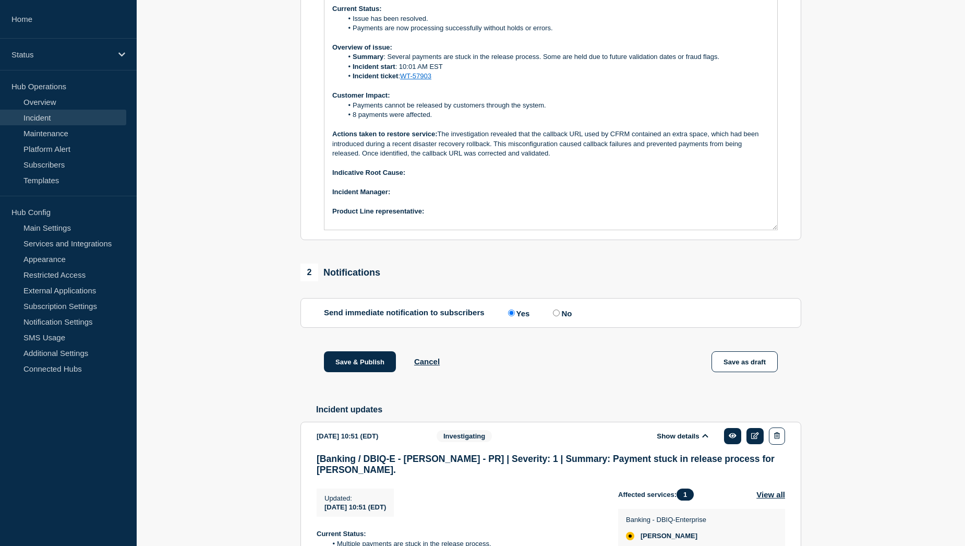
click at [438, 177] on p "Indicative Root Cause:" at bounding box center [550, 172] width 437 height 9
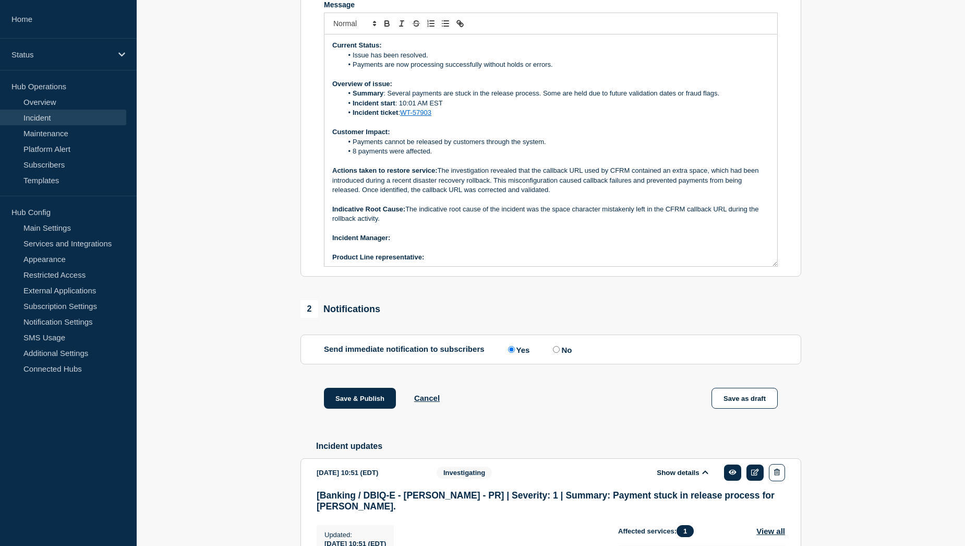
scroll to position [262, 0]
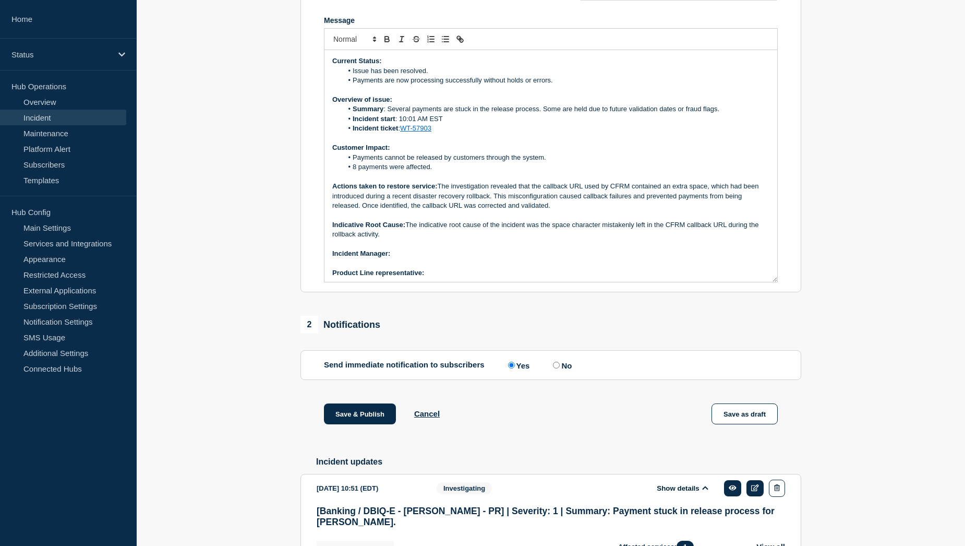
click at [416, 258] on p "﻿Incident Manager:" at bounding box center [550, 253] width 437 height 9
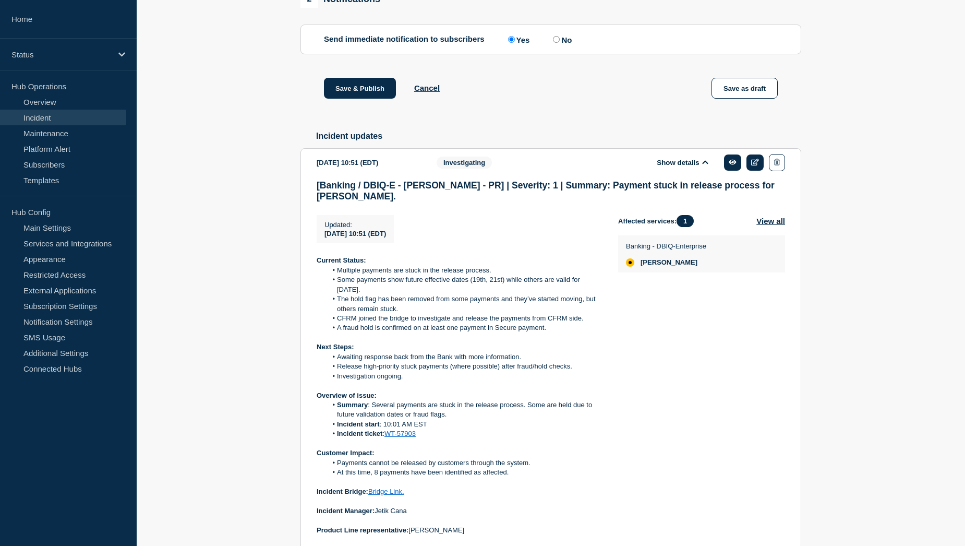
scroll to position [679, 0]
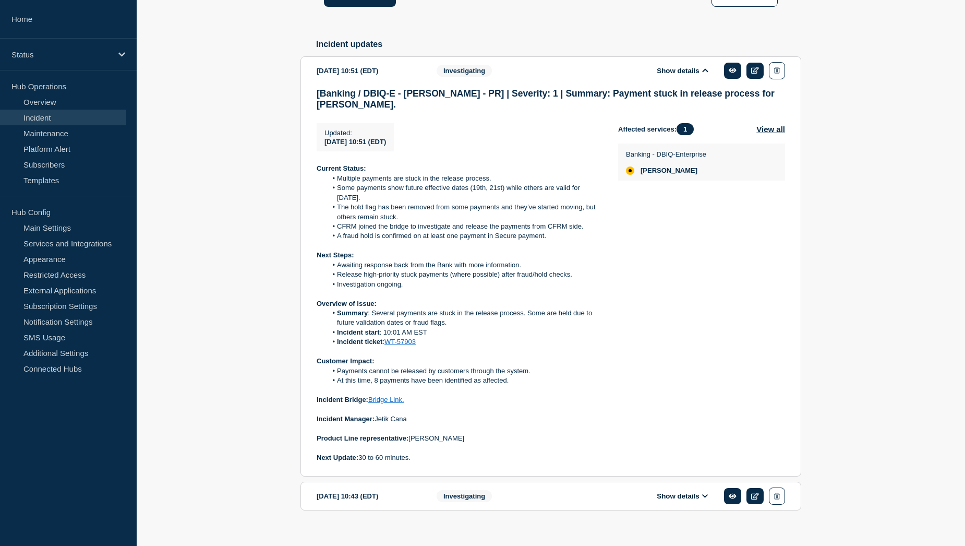
drag, startPoint x: 463, startPoint y: 432, endPoint x: 413, endPoint y: 431, distance: 50.6
click at [413, 434] on p "Product Line representative: Carissa Marzette" at bounding box center [459, 438] width 285 height 9
copy p "[PERSON_NAME]"
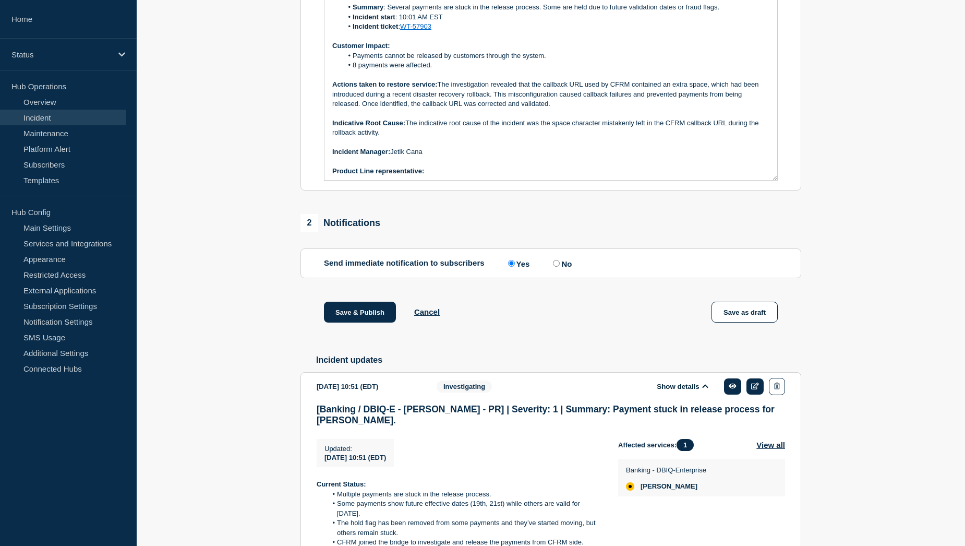
scroll to position [262, 0]
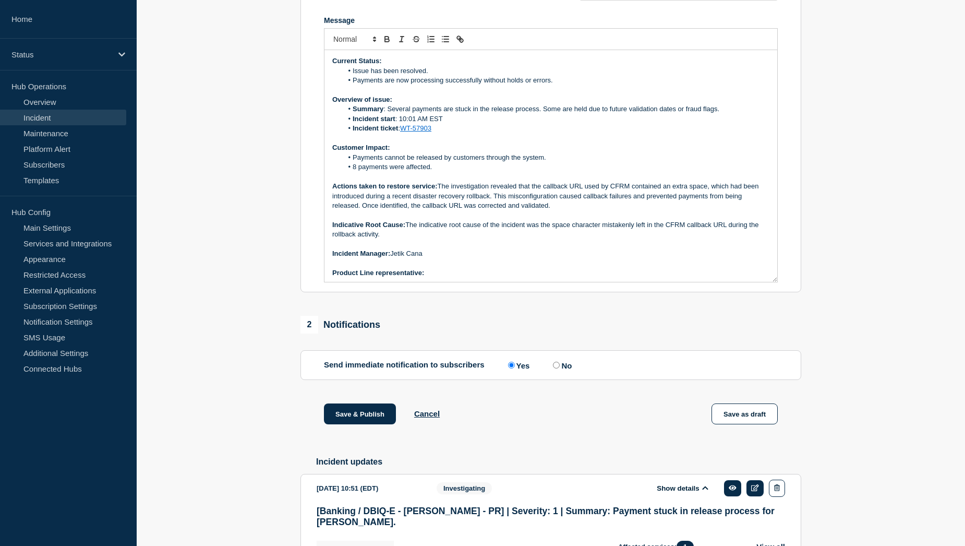
click at [440, 278] on p "Product Line representative:" at bounding box center [550, 272] width 437 height 9
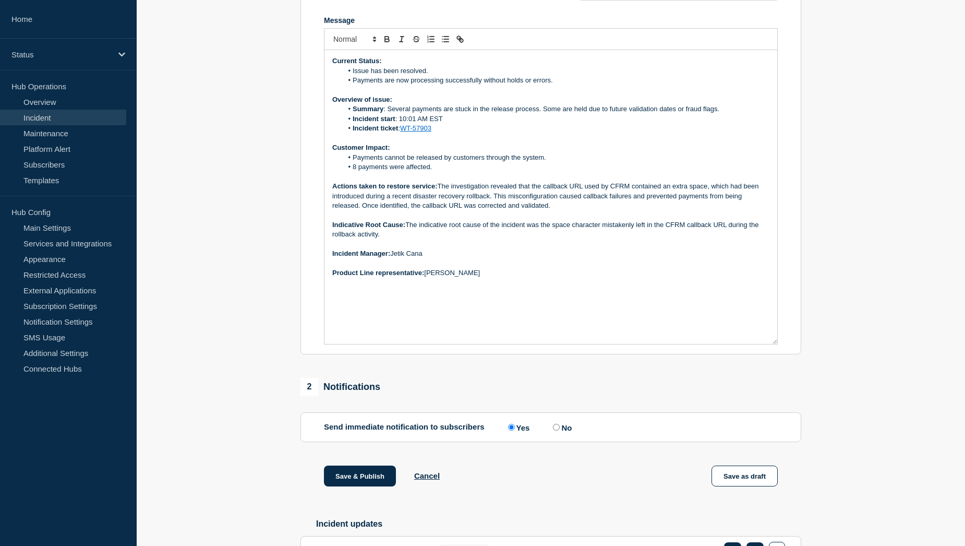
drag, startPoint x: 776, startPoint y: 288, endPoint x: 779, endPoint y: 353, distance: 64.8
click at [779, 353] on section "Title (required) [Banking / DBIQ-E - Fulton - PR] | Severity: 1 | Summary: Paym…" at bounding box center [551, 130] width 501 height 449
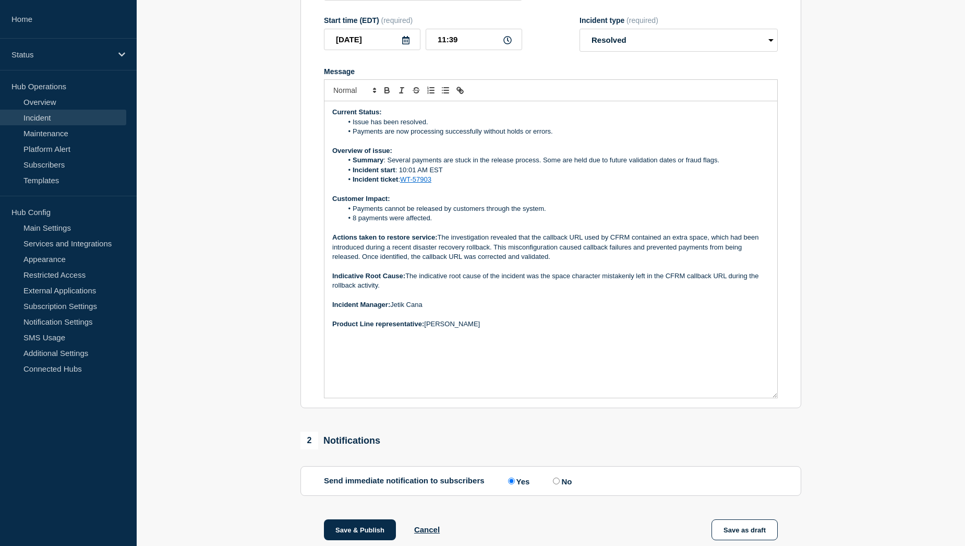
scroll to position [210, 0]
click at [471, 195] on p "Message" at bounding box center [550, 190] width 437 height 9
click at [453, 185] on li "Incident ticket : WT-57903" at bounding box center [556, 180] width 427 height 9
drag, startPoint x: 471, startPoint y: 189, endPoint x: 441, endPoint y: 191, distance: 29.8
click at [441, 185] on li "Incident ticket : WT-57903 / WT-57912" at bounding box center [556, 180] width 427 height 9
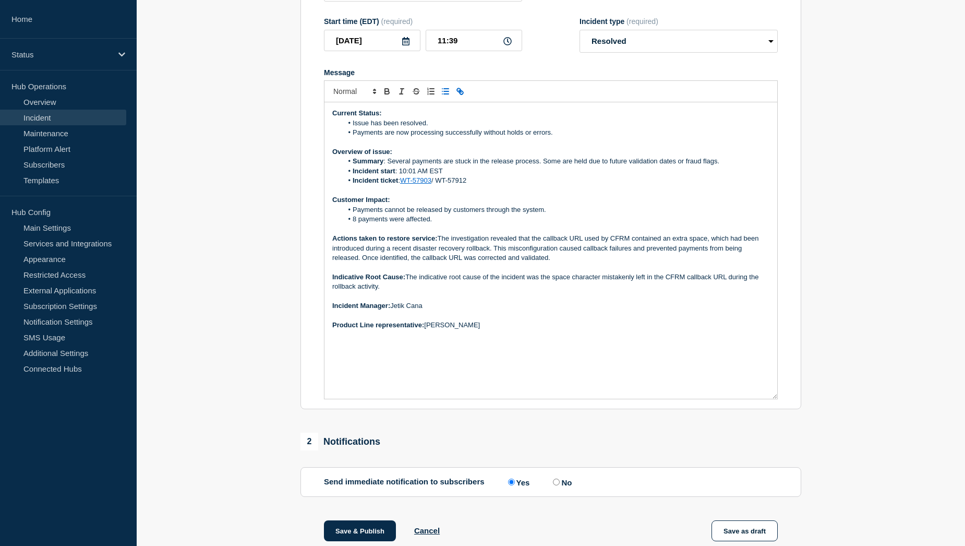
click at [462, 96] on icon "Toggle link" at bounding box center [460, 91] width 9 height 9
paste input "https://jira.bottomline.tech/browse/"
type input "https://jira.bottomline.tech/browse/WT-57912"
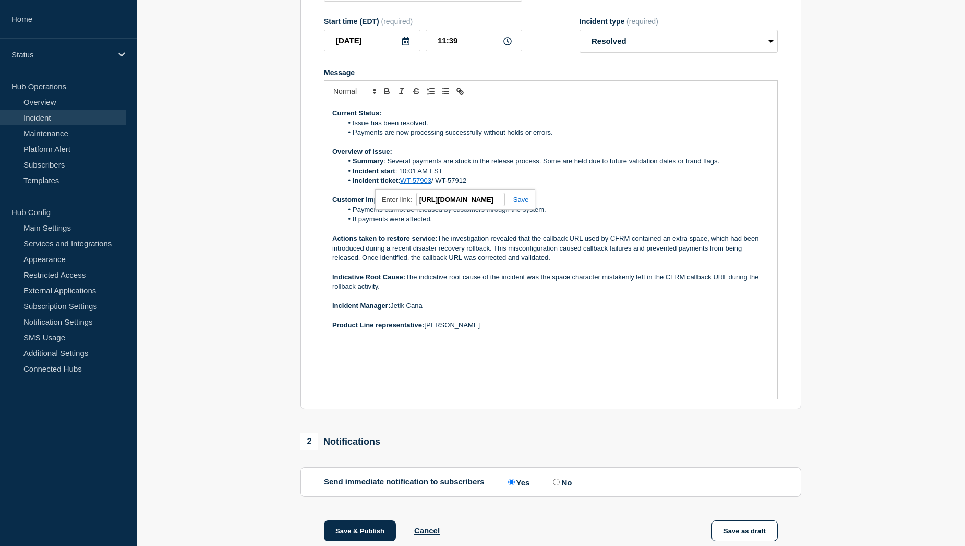
click at [525, 203] on link at bounding box center [517, 200] width 24 height 8
click at [512, 205] on p "Customer Impact:" at bounding box center [550, 199] width 437 height 9
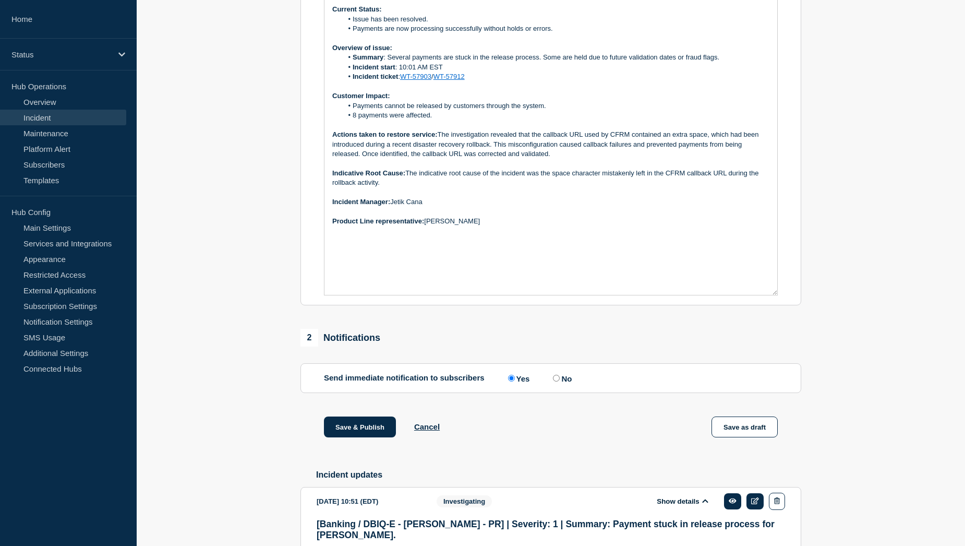
scroll to position [314, 0]
click at [346, 437] on button "Save & Publish" at bounding box center [360, 426] width 72 height 21
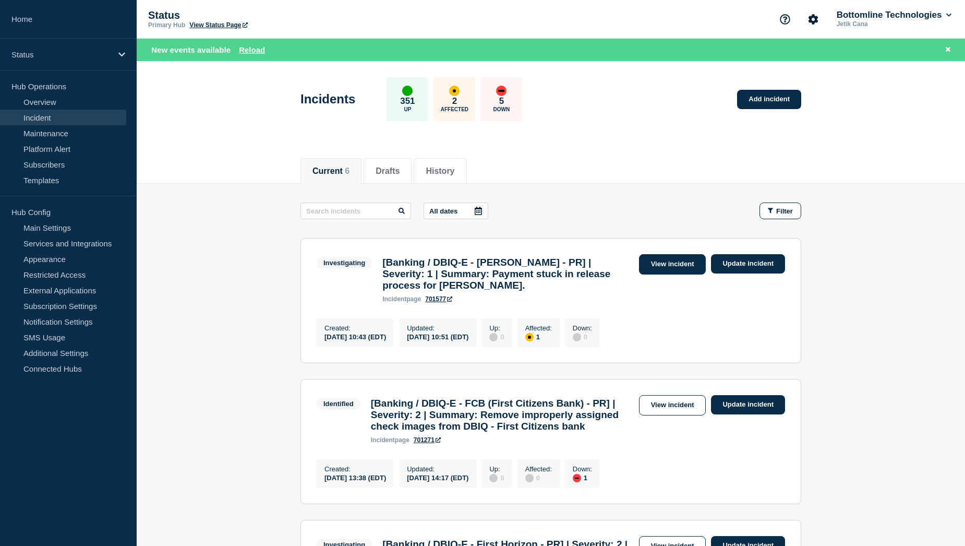
click at [670, 271] on link "View incident" at bounding box center [672, 264] width 67 height 20
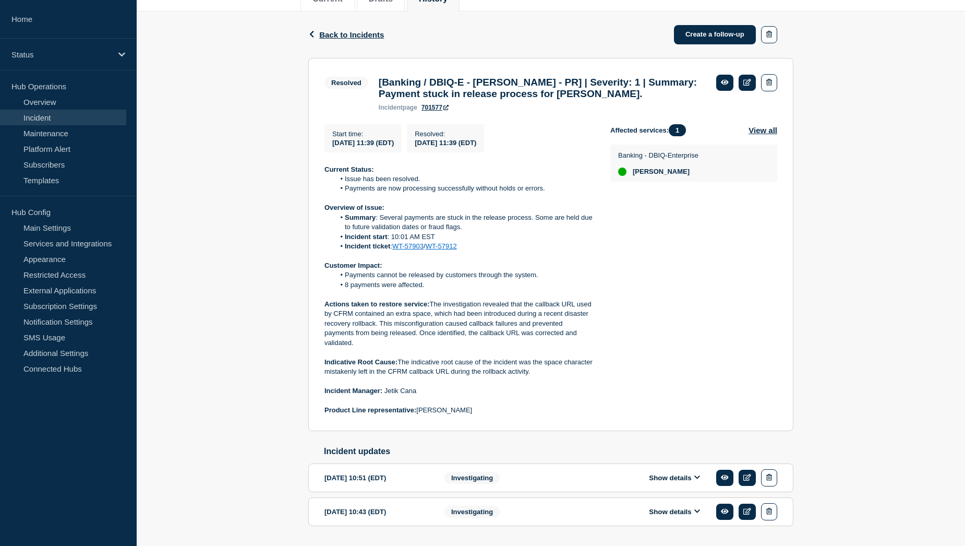
scroll to position [157, 0]
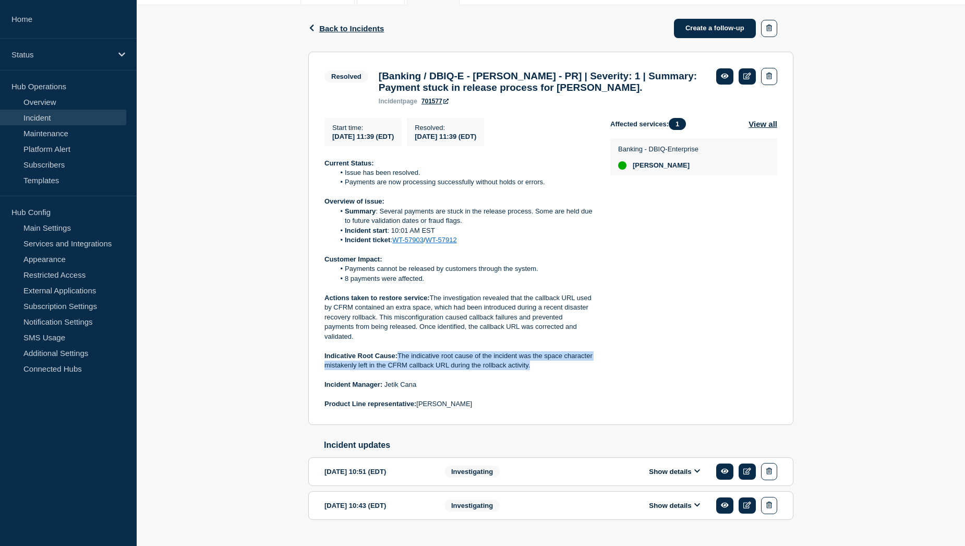
drag, startPoint x: 400, startPoint y: 360, endPoint x: 569, endPoint y: 372, distance: 169.0
click at [569, 370] on p "Indicative Root Cause: The indicative root cause of the incident was the space …" at bounding box center [459, 360] width 269 height 19
copy p "The indicative root cause of the incident was the space character mistakenly le…"
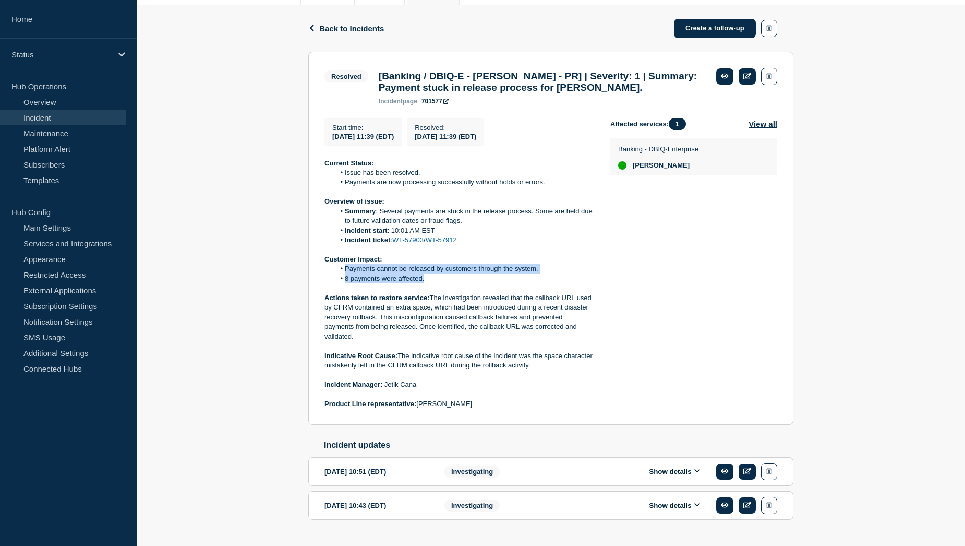
drag, startPoint x: 343, startPoint y: 272, endPoint x: 467, endPoint y: 289, distance: 124.7
click at [467, 283] on ol "Payments cannot be released by customers through the system. 8 payments were af…" at bounding box center [459, 273] width 269 height 19
copy ol "Payments cannot be released by customers through the system. 8 payments were af…"
